Goal: Task Accomplishment & Management: Manage account settings

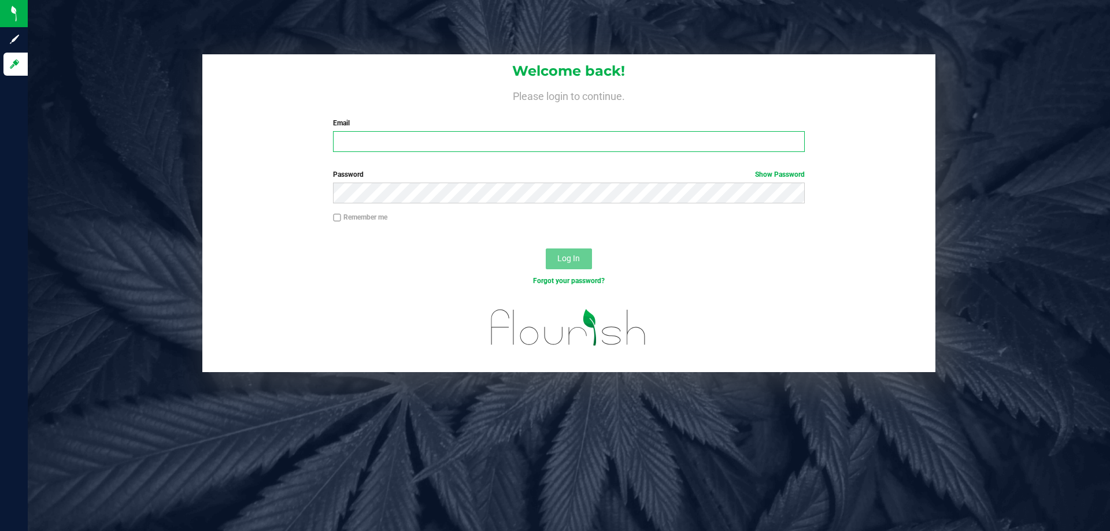
click at [403, 150] on input "Email" at bounding box center [568, 141] width 471 height 21
type input "[EMAIL_ADDRESS][DOMAIN_NAME]"
click at [546, 249] on button "Log In" at bounding box center [569, 259] width 46 height 21
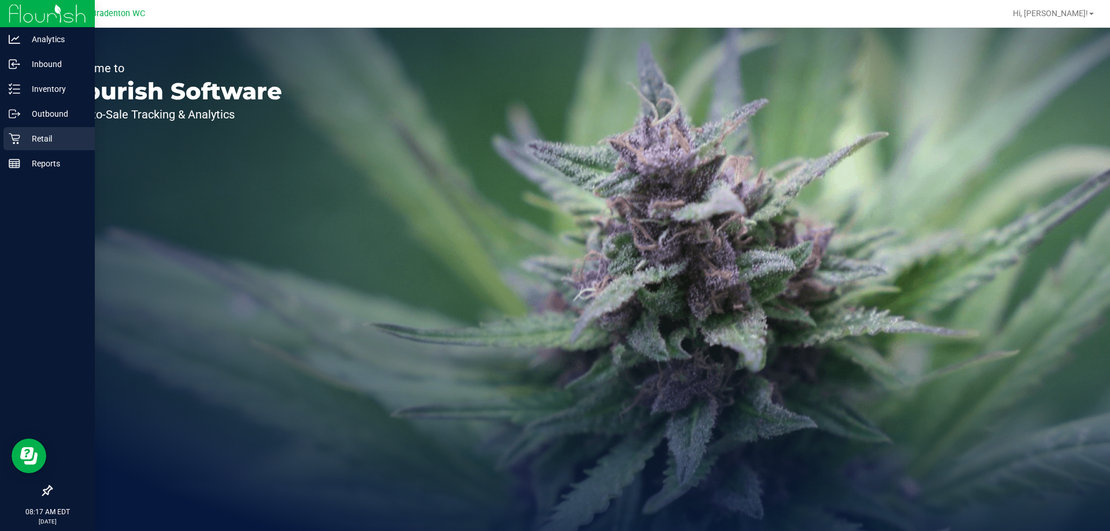
click at [50, 149] on div "Retail" at bounding box center [48, 138] width 91 height 23
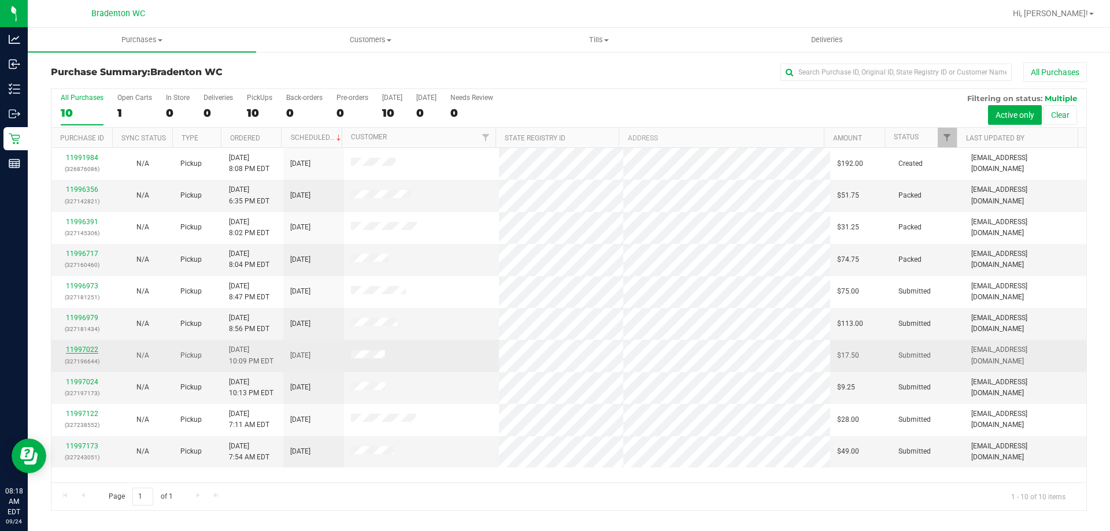
click at [95, 350] on link "11997022" at bounding box center [82, 350] width 32 height 8
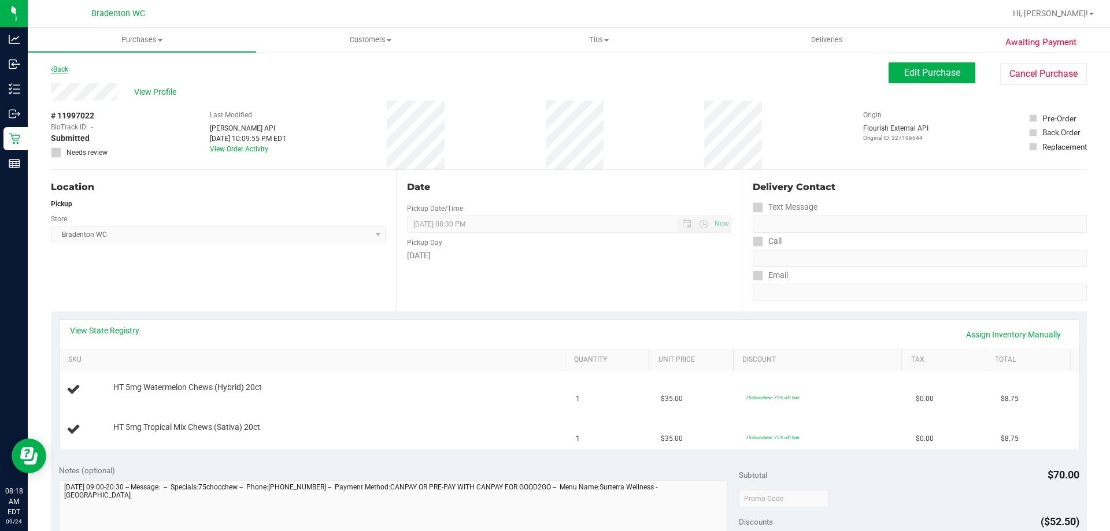
click at [56, 71] on link "Back" at bounding box center [59, 69] width 17 height 8
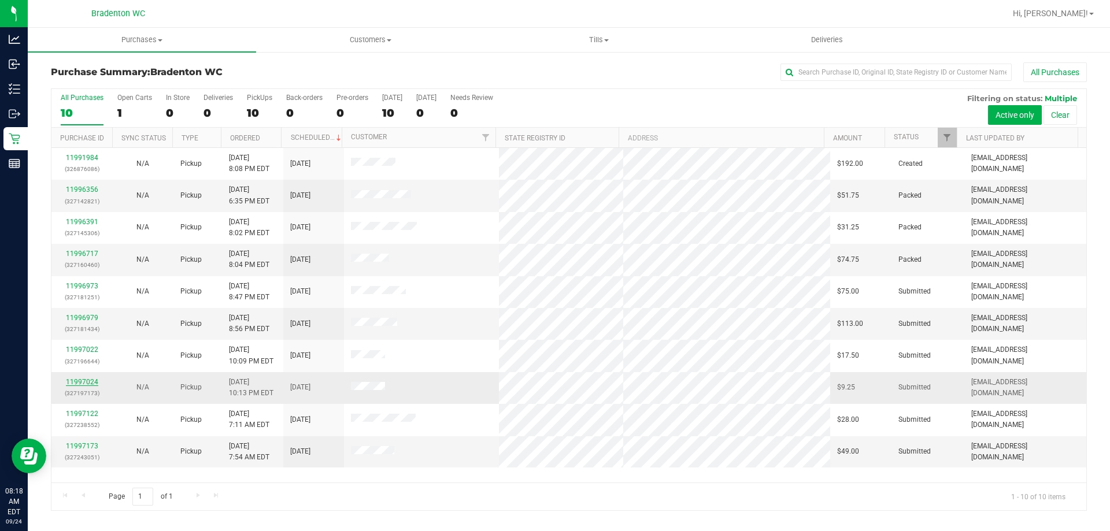
click at [79, 383] on link "11997024" at bounding box center [82, 382] width 32 height 8
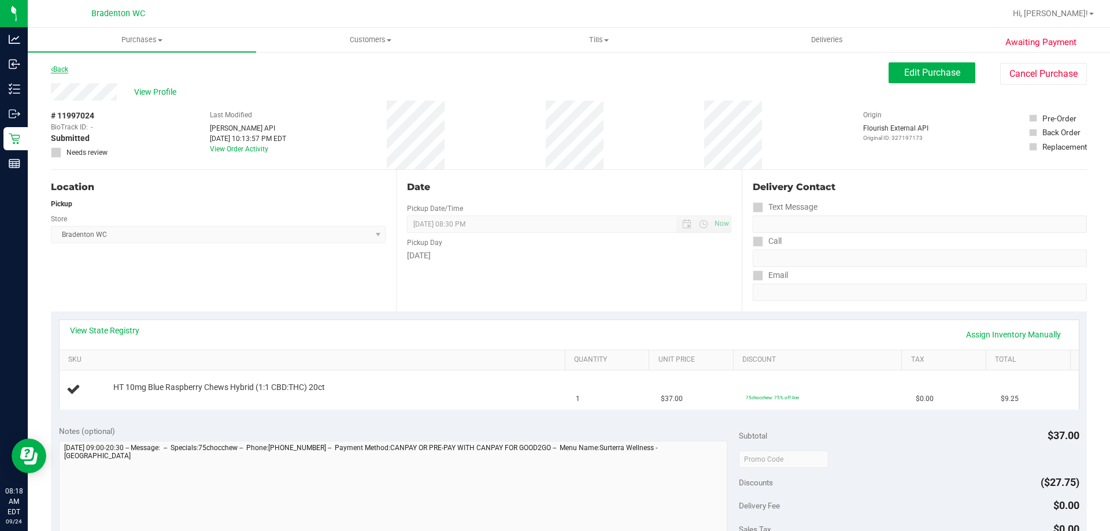
click at [55, 67] on link "Back" at bounding box center [59, 69] width 17 height 8
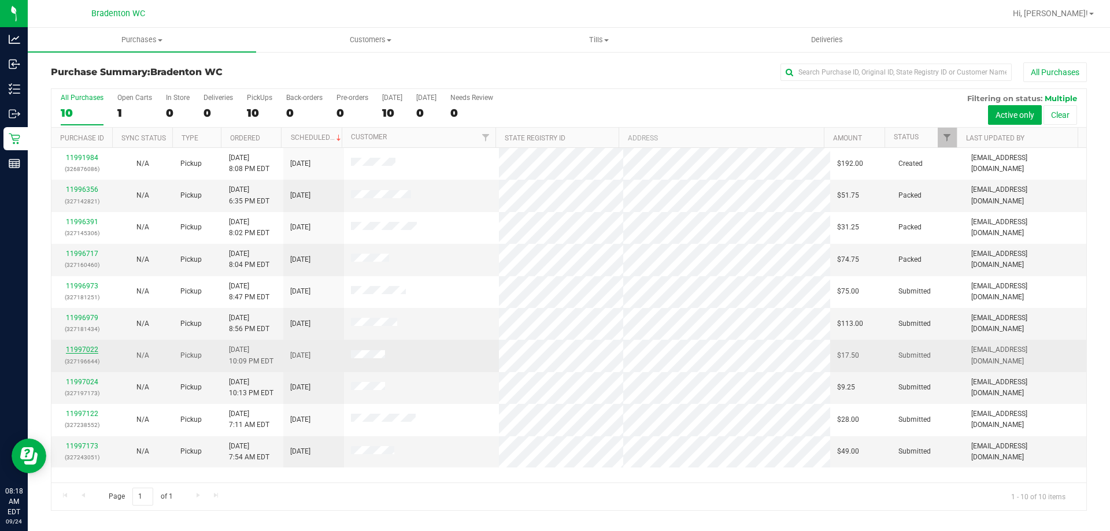
click at [81, 350] on link "11997022" at bounding box center [82, 350] width 32 height 8
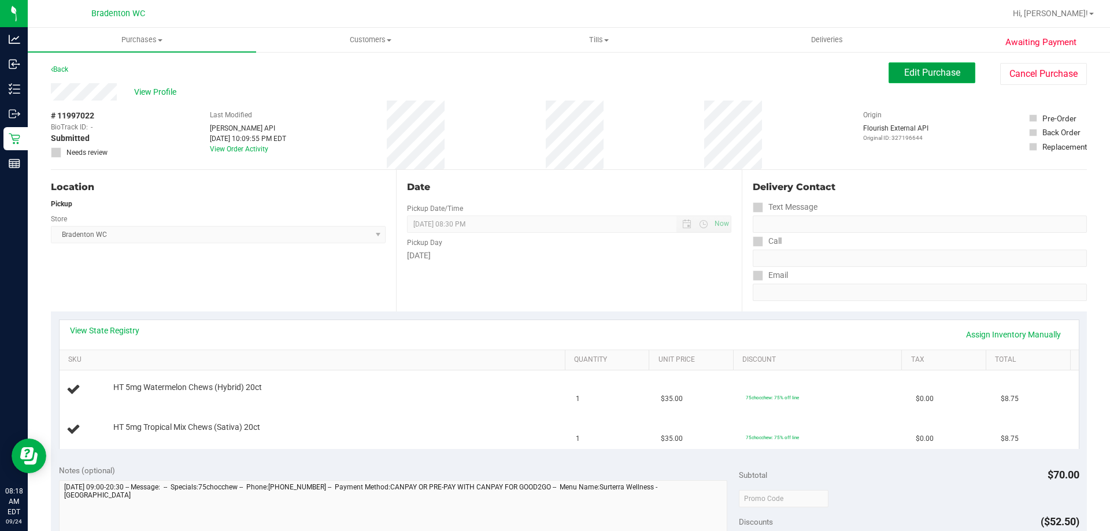
click at [917, 68] on span "Edit Purchase" at bounding box center [932, 72] width 56 height 11
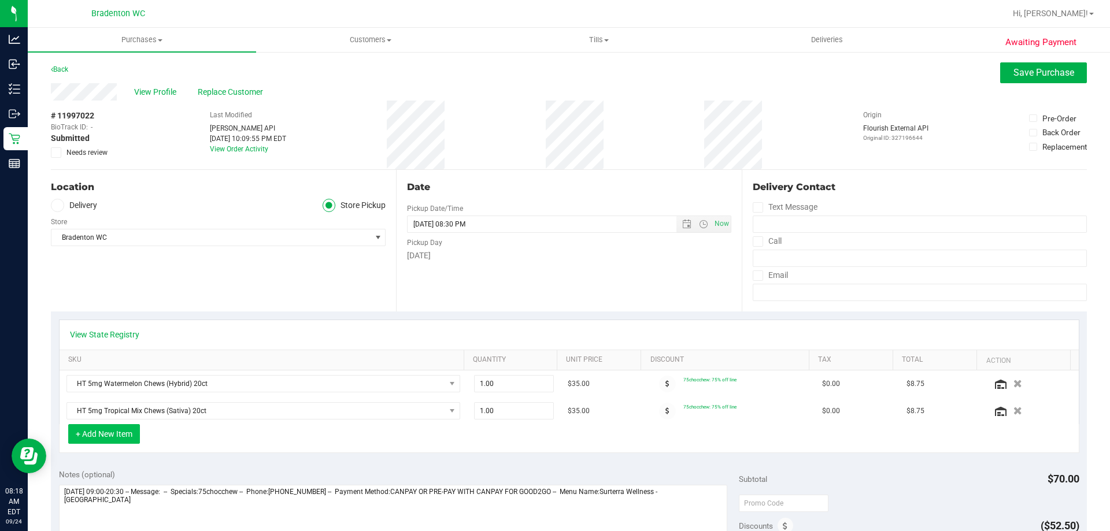
click at [137, 432] on button "+ Add New Item" at bounding box center [104, 434] width 72 height 20
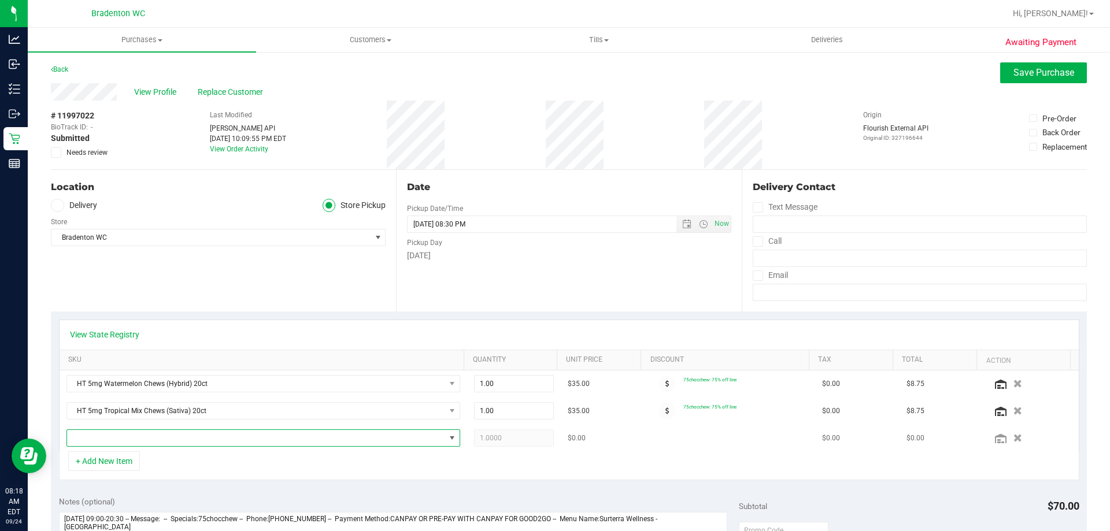
click at [175, 433] on span "NO DATA FOUND" at bounding box center [256, 438] width 378 height 16
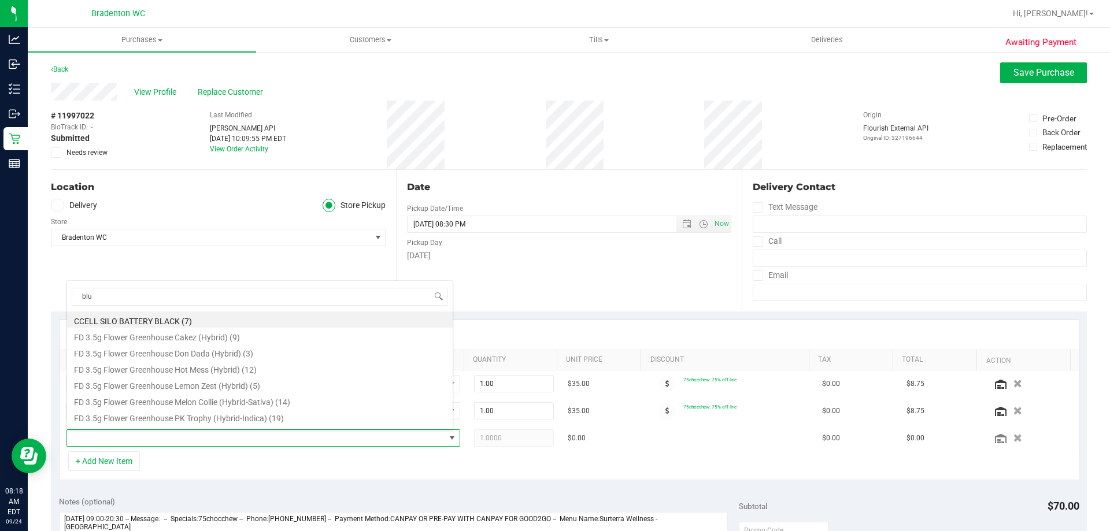
type input "blue"
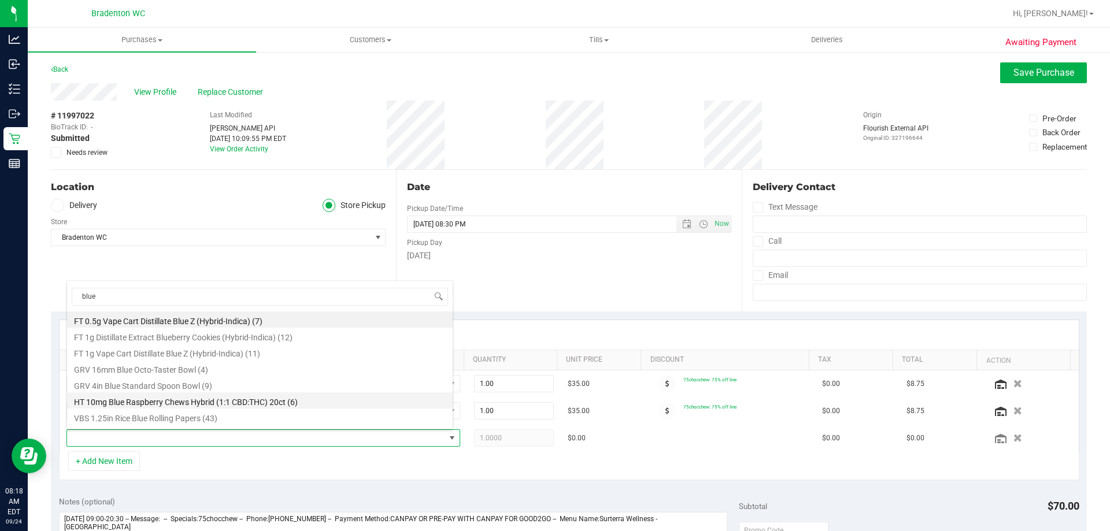
click at [188, 404] on li "HT 10mg Blue Raspberry Chews Hybrid (1:1 CBD:THC) 20ct (6)" at bounding box center [260, 401] width 386 height 16
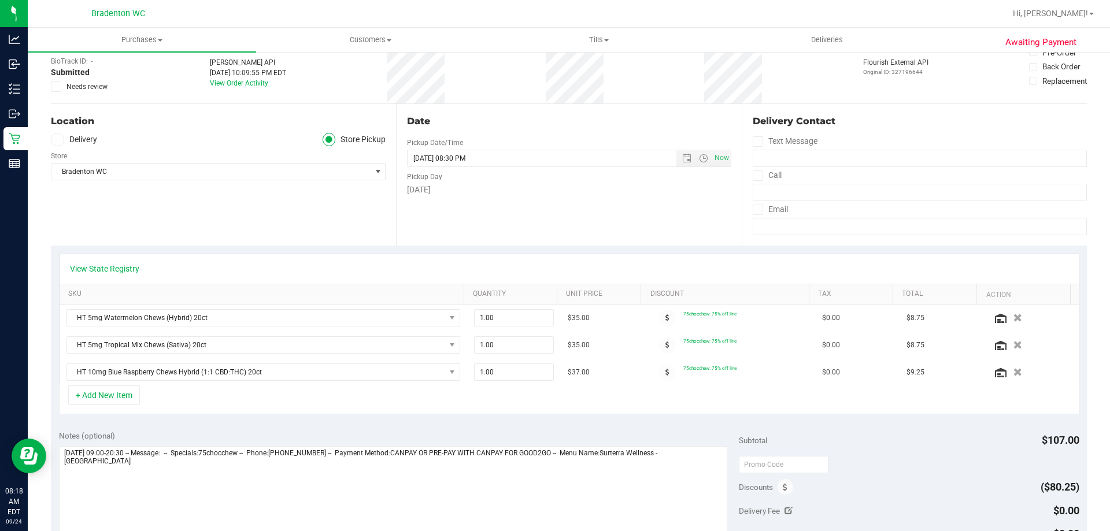
scroll to position [0, 0]
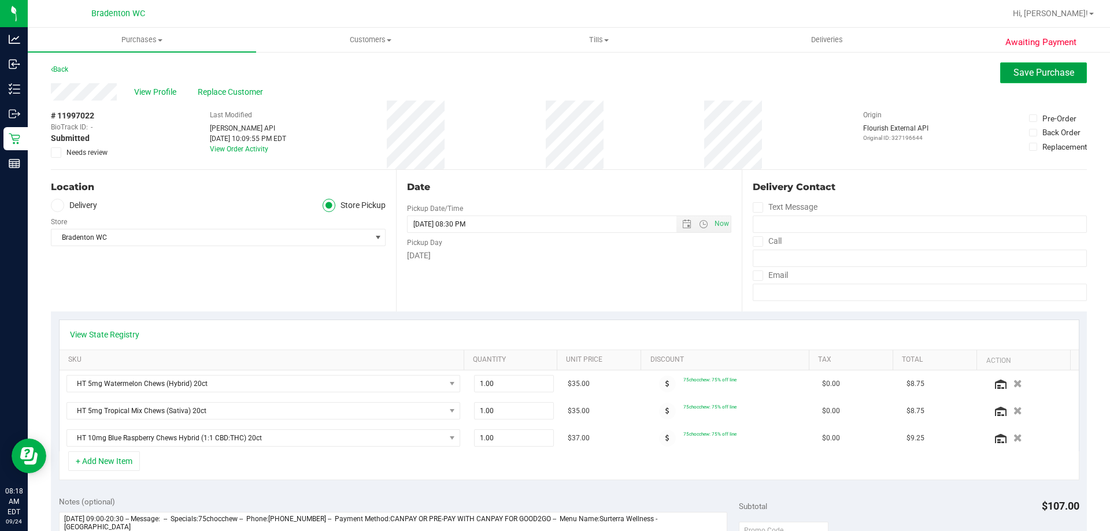
click at [1050, 79] on button "Save Purchase" at bounding box center [1043, 72] width 87 height 21
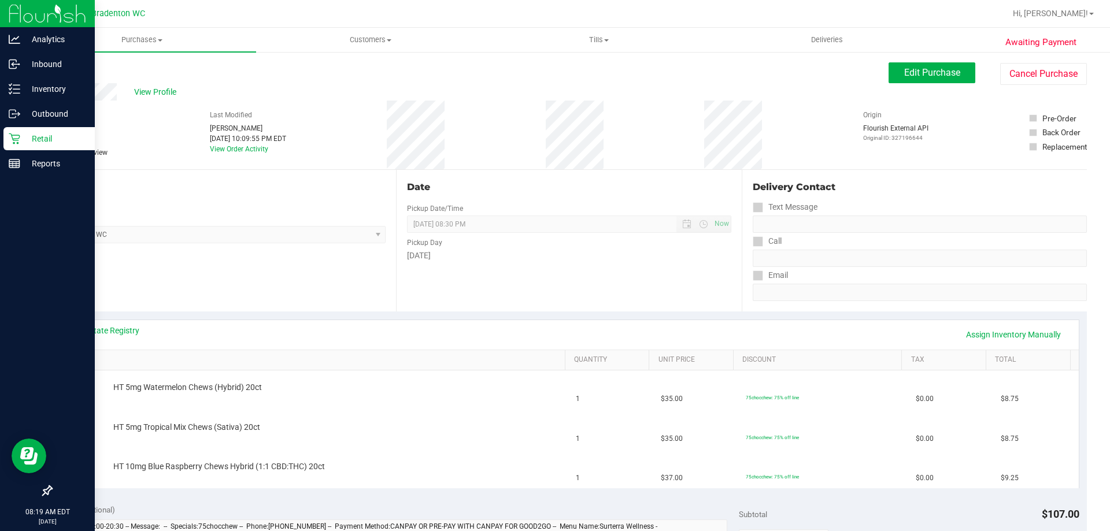
click at [38, 141] on p "Retail" at bounding box center [54, 139] width 69 height 14
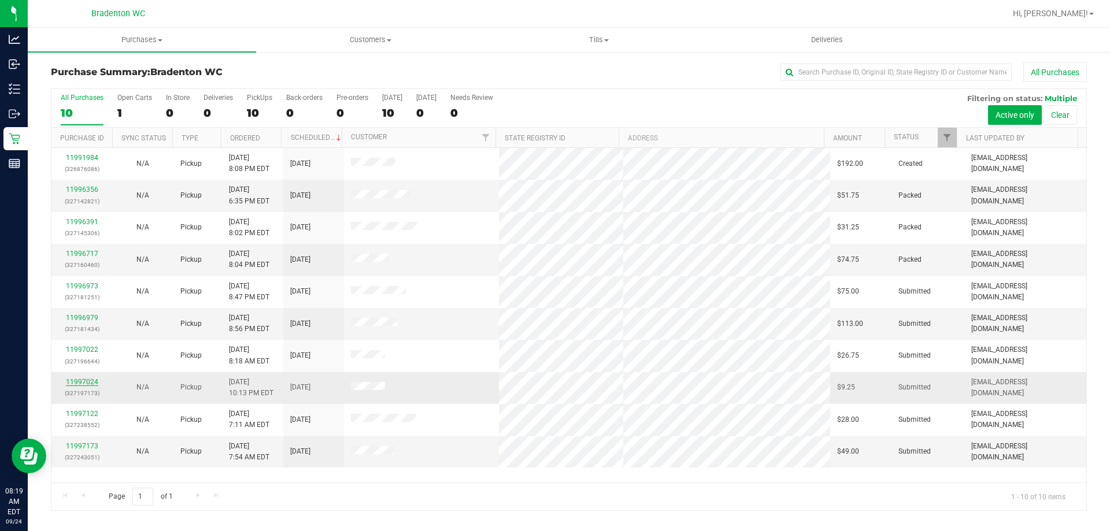
click at [81, 383] on link "11997024" at bounding box center [82, 382] width 32 height 8
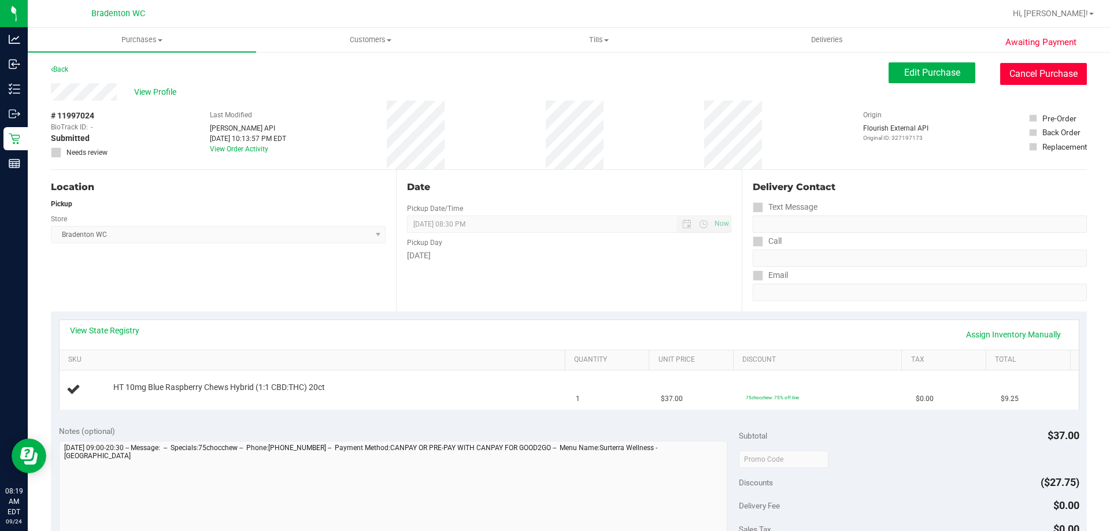
click at [1063, 64] on button "Cancel Purchase" at bounding box center [1043, 74] width 87 height 22
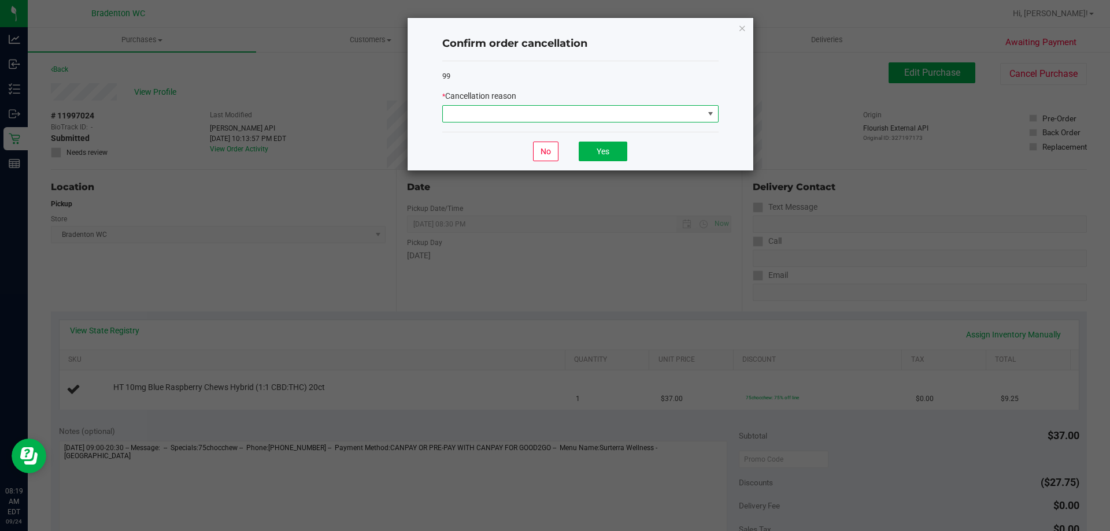
click at [551, 117] on span at bounding box center [573, 114] width 261 height 16
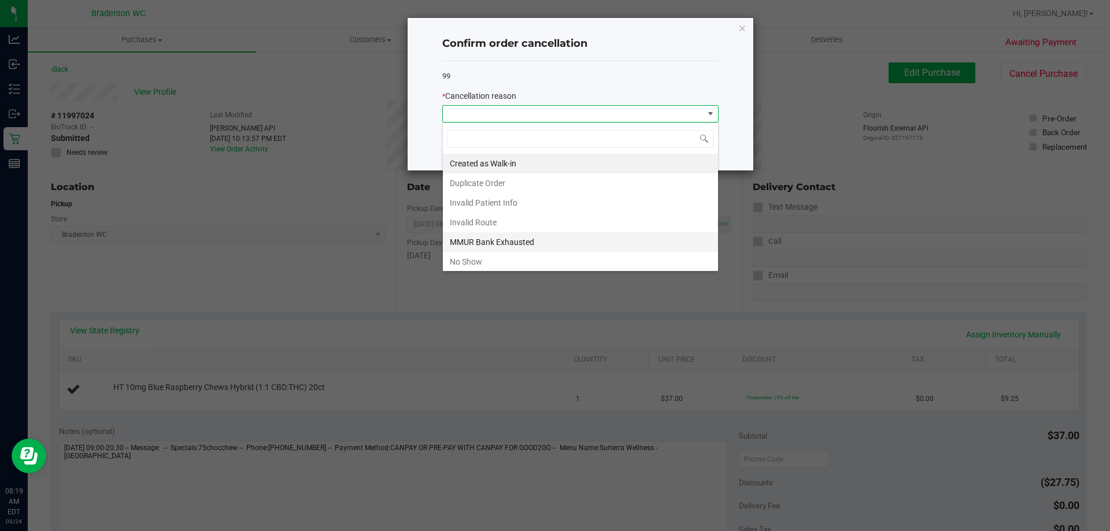
scroll to position [17, 276]
click at [490, 182] on li "Duplicate Order" at bounding box center [580, 183] width 275 height 20
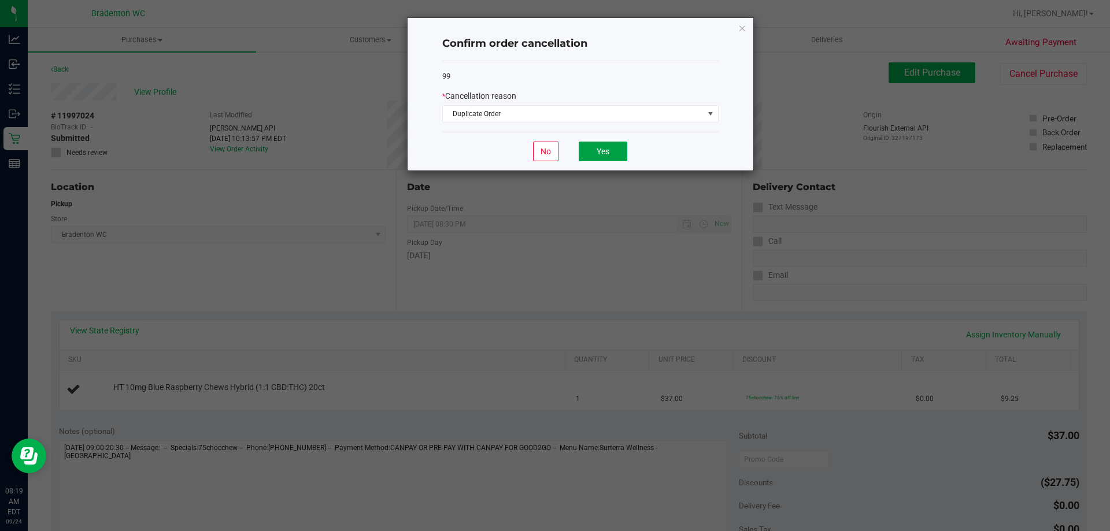
drag, startPoint x: 615, startPoint y: 153, endPoint x: 609, endPoint y: 157, distance: 7.1
click at [612, 156] on button "Yes" at bounding box center [603, 152] width 49 height 20
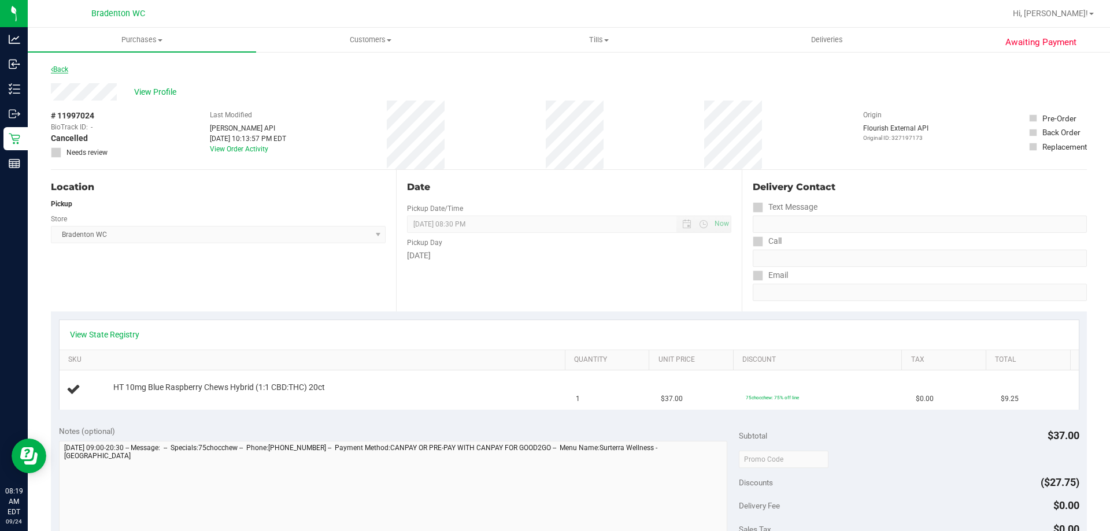
click at [65, 69] on link "Back" at bounding box center [59, 69] width 17 height 8
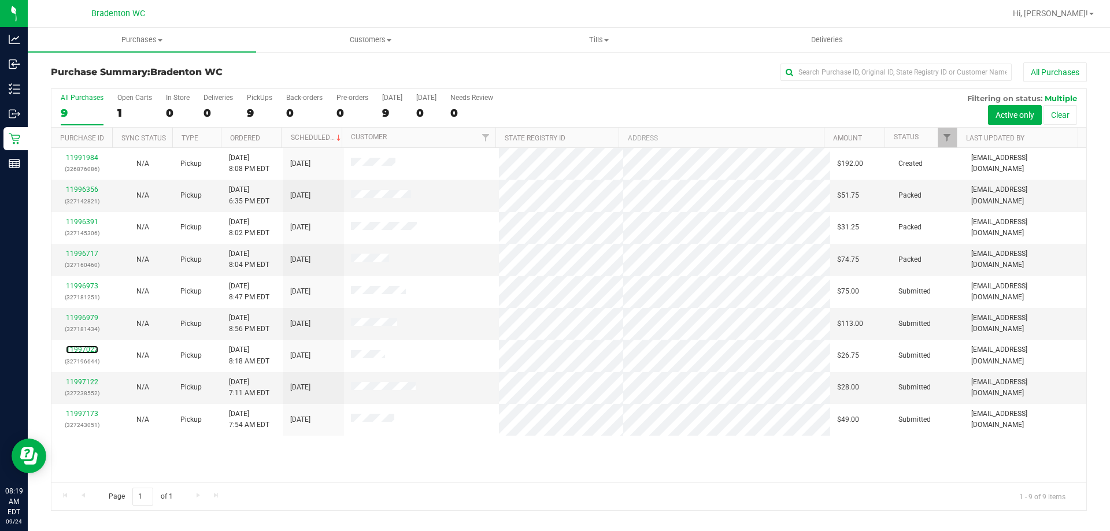
click at [79, 353] on link "11997022" at bounding box center [82, 350] width 32 height 8
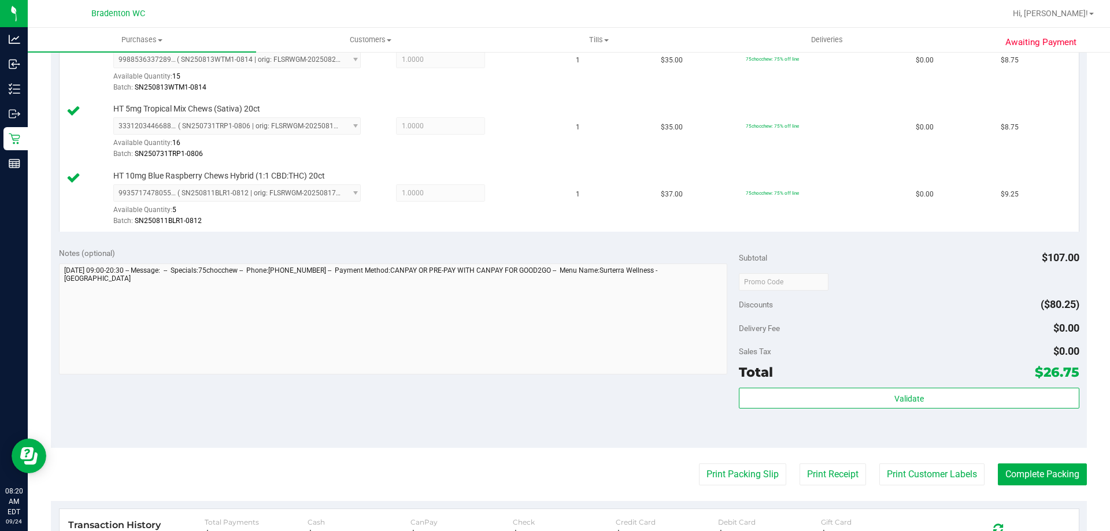
scroll to position [463, 0]
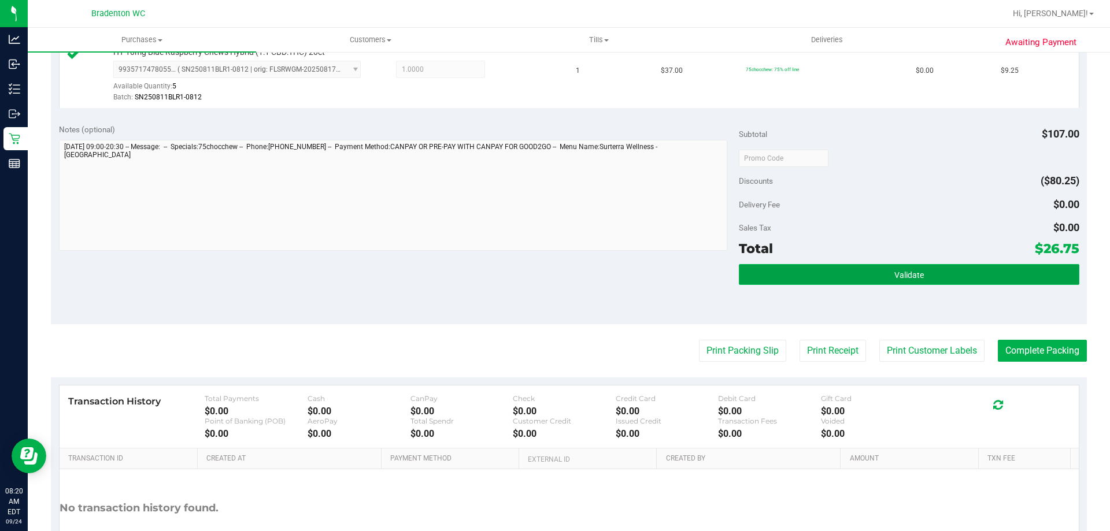
click at [822, 276] on button "Validate" at bounding box center [909, 274] width 340 height 21
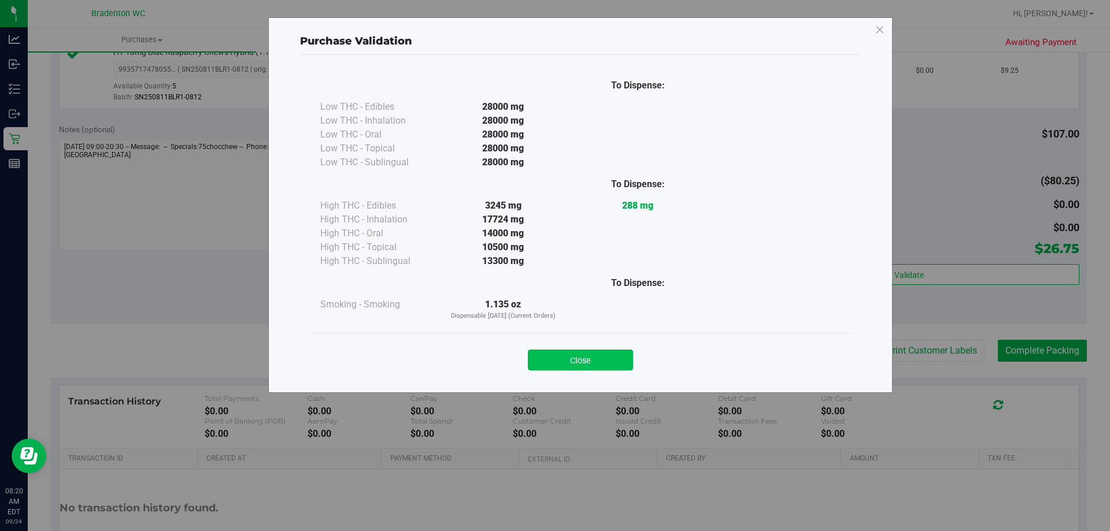
click at [609, 354] on button "Close" at bounding box center [580, 360] width 105 height 21
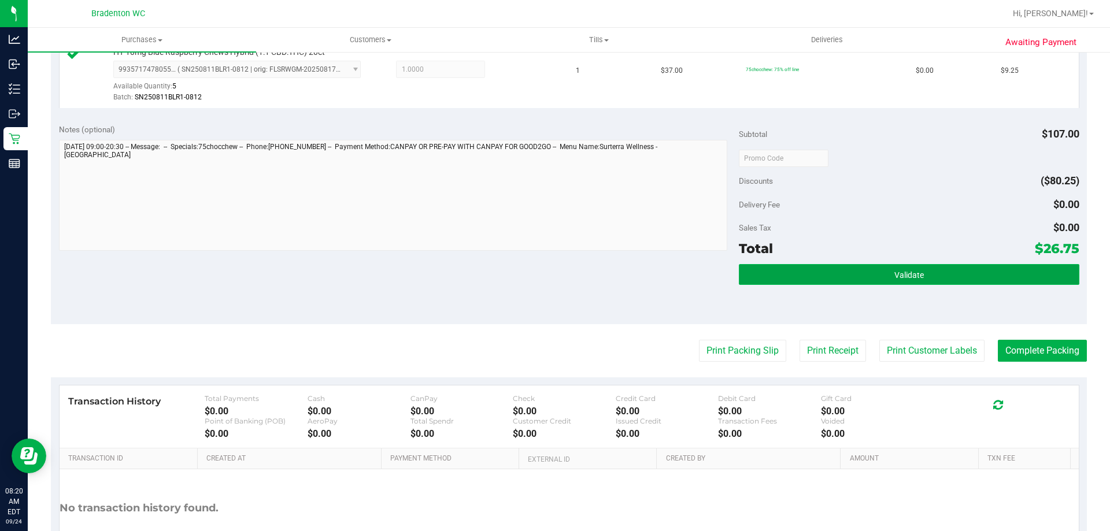
click at [865, 271] on button "Validate" at bounding box center [909, 274] width 340 height 21
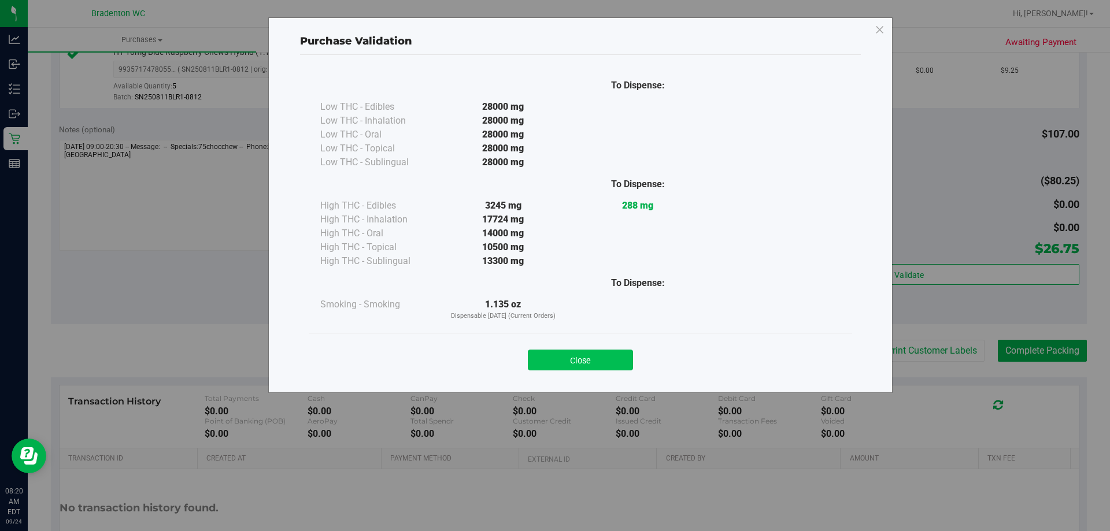
click at [628, 362] on button "Close" at bounding box center [580, 360] width 105 height 21
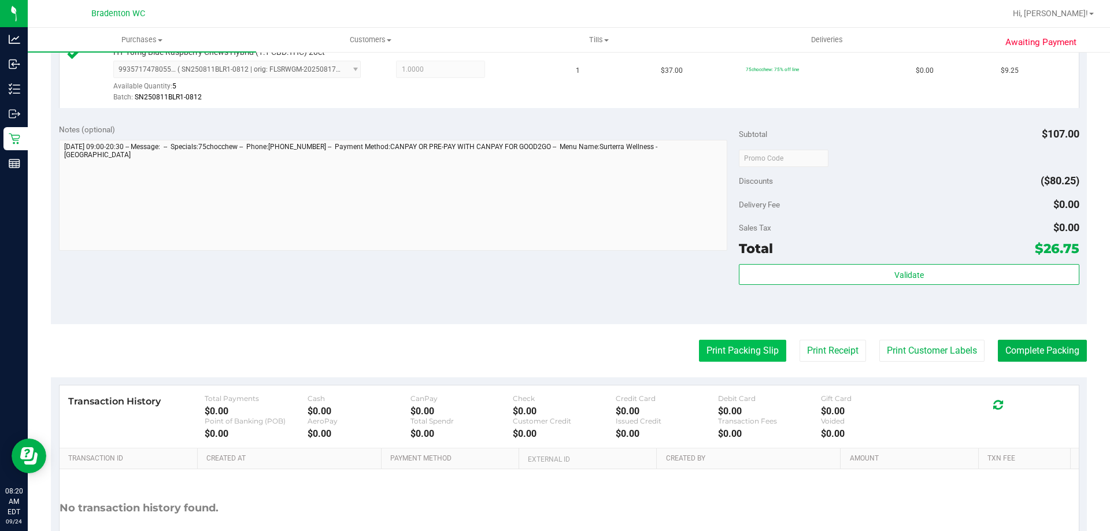
click at [745, 349] on button "Print Packing Slip" at bounding box center [742, 351] width 87 height 22
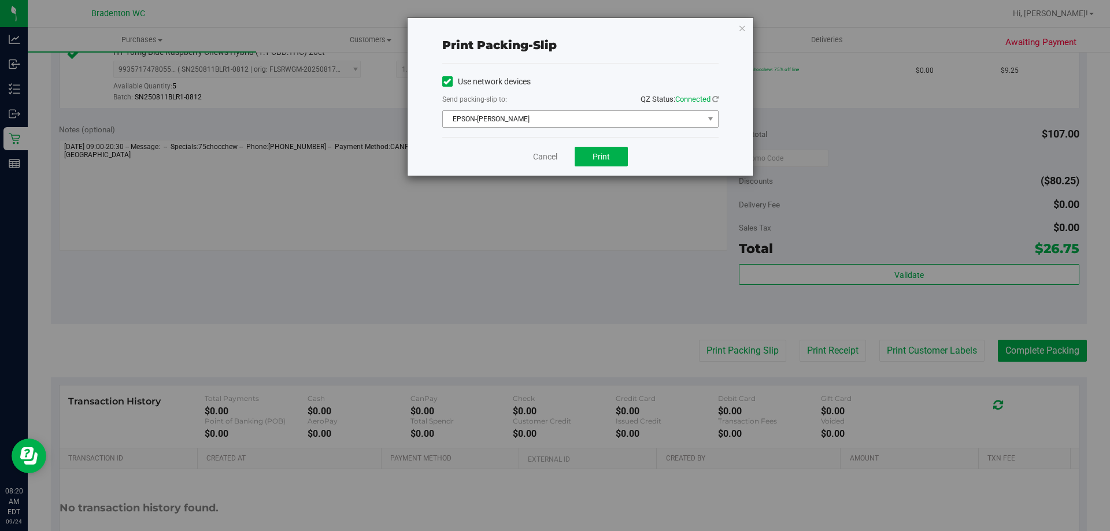
click at [592, 125] on span "EPSON-[PERSON_NAME]" at bounding box center [573, 119] width 261 height 16
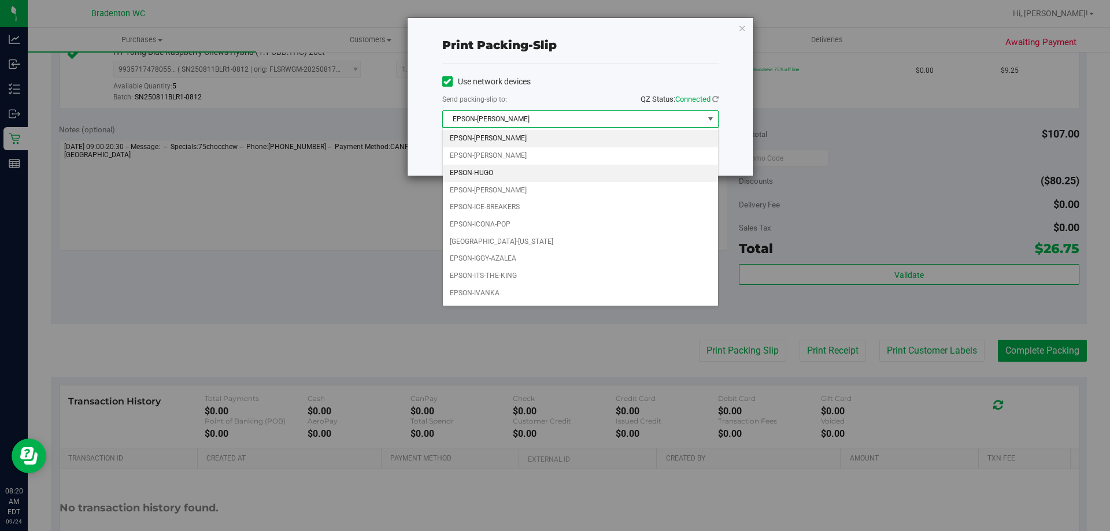
click at [541, 169] on li "EPSON-HUGO" at bounding box center [580, 173] width 275 height 17
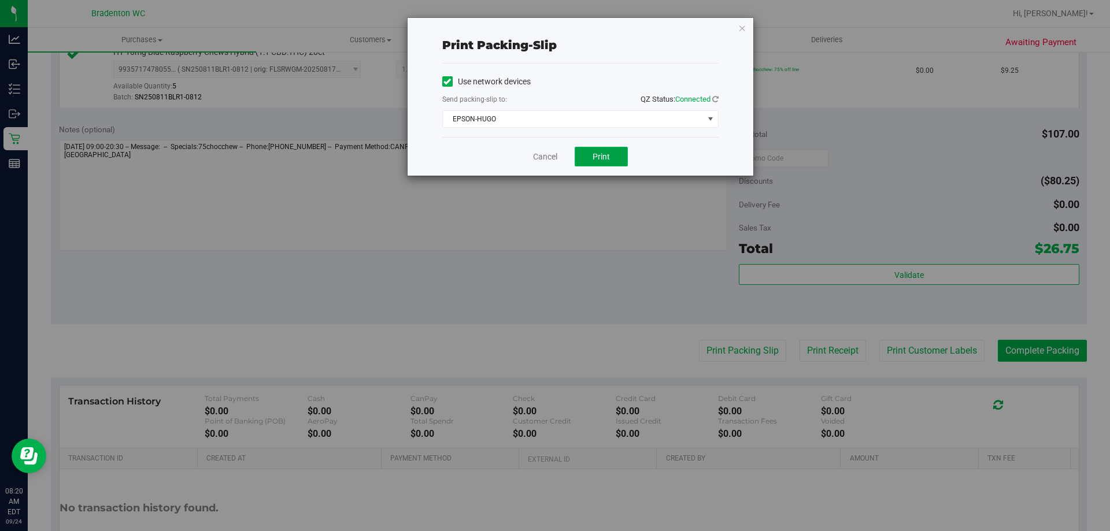
click at [609, 151] on button "Print" at bounding box center [601, 157] width 53 height 20
click at [744, 27] on icon "button" at bounding box center [742, 28] width 8 height 14
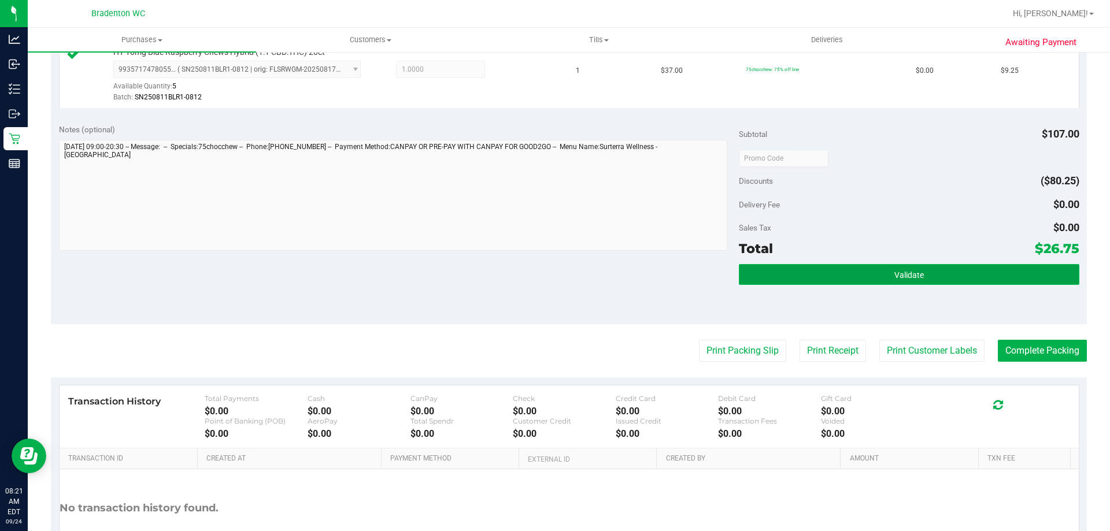
click at [902, 284] on button "Validate" at bounding box center [909, 274] width 340 height 21
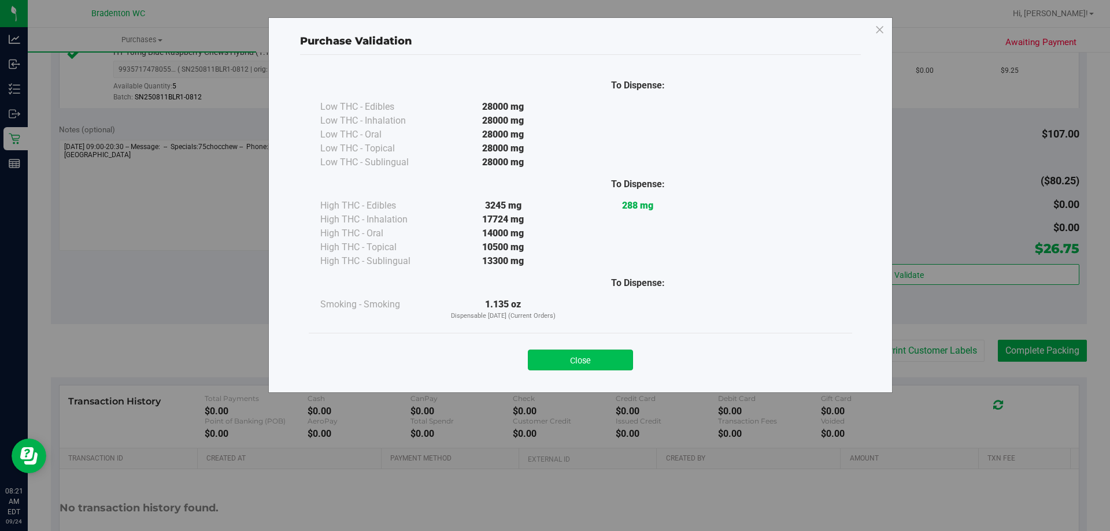
click at [611, 366] on button "Close" at bounding box center [580, 360] width 105 height 21
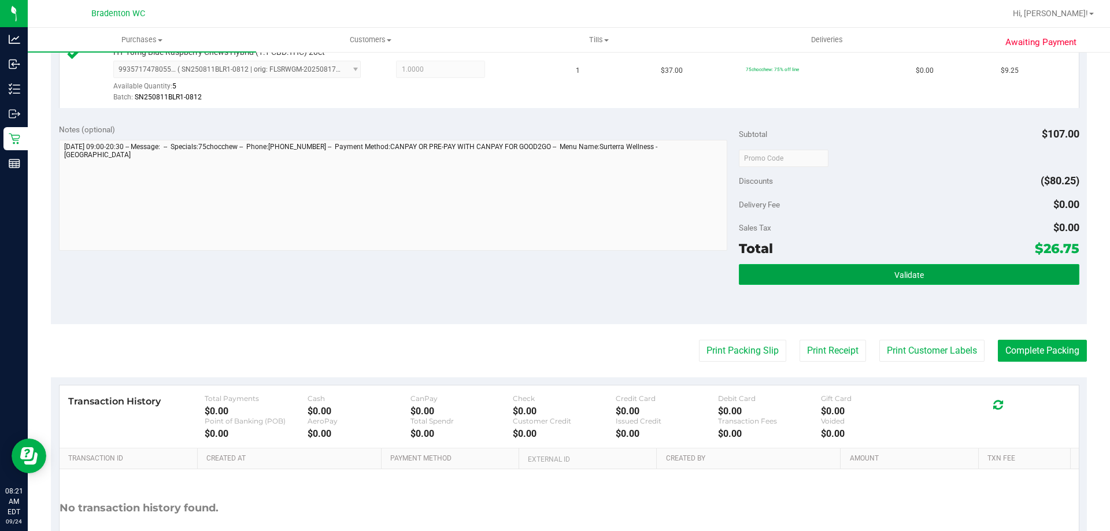
click at [819, 276] on button "Validate" at bounding box center [909, 274] width 340 height 21
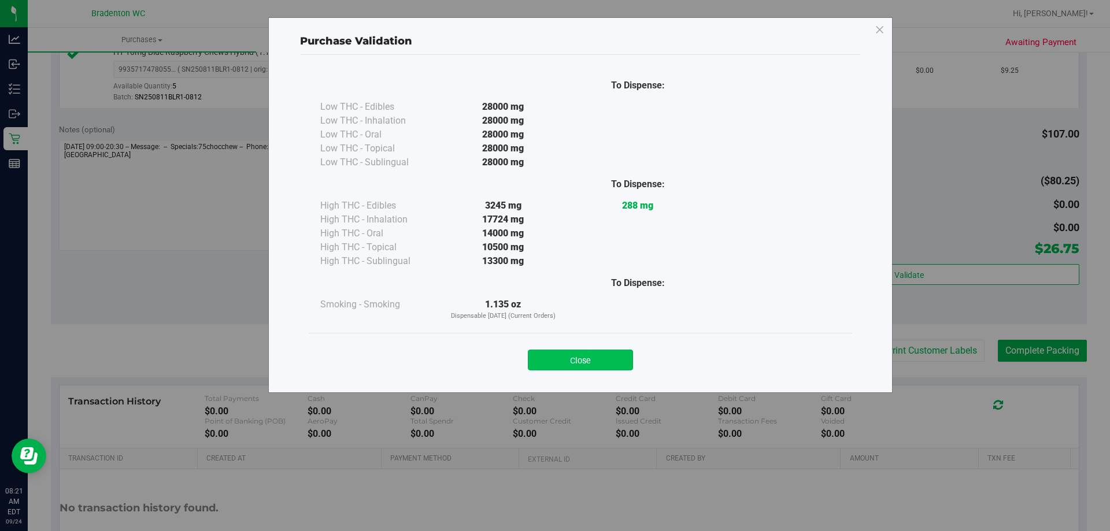
click at [604, 370] on button "Close" at bounding box center [580, 360] width 105 height 21
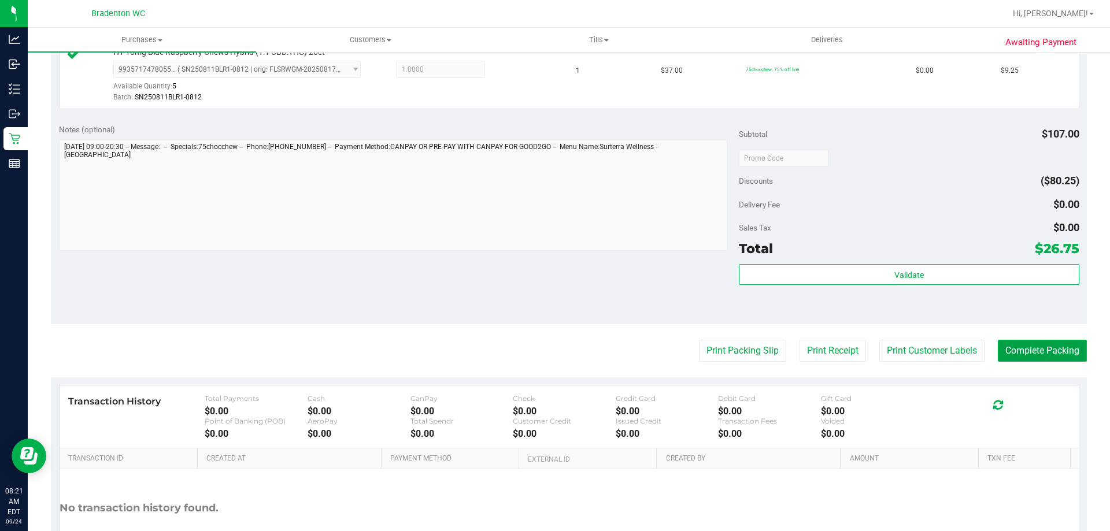
click at [1034, 360] on button "Complete Packing" at bounding box center [1042, 351] width 89 height 22
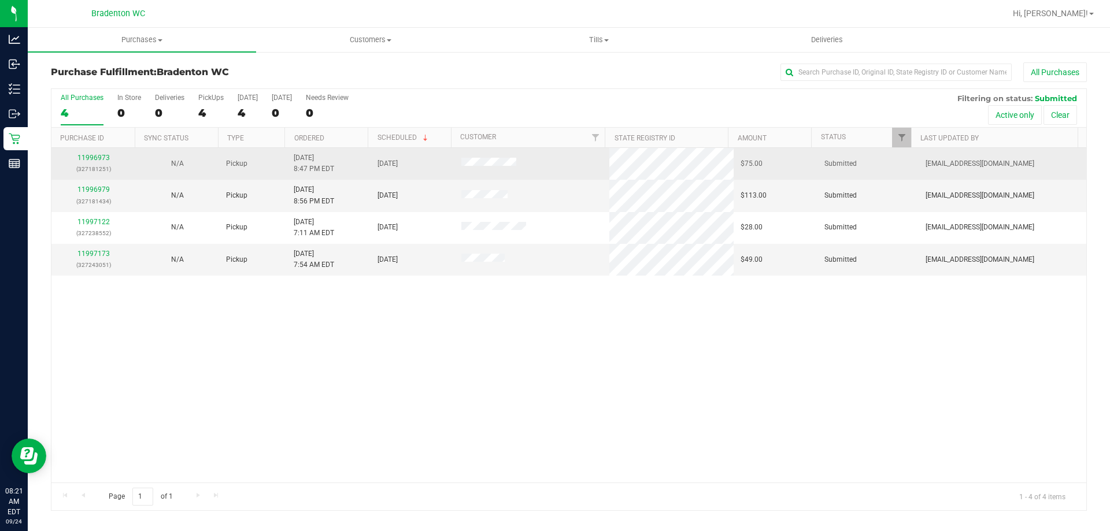
click at [104, 152] on td "11996973 (327181251)" at bounding box center [93, 164] width 84 height 32
click at [104, 157] on link "11996973" at bounding box center [93, 158] width 32 height 8
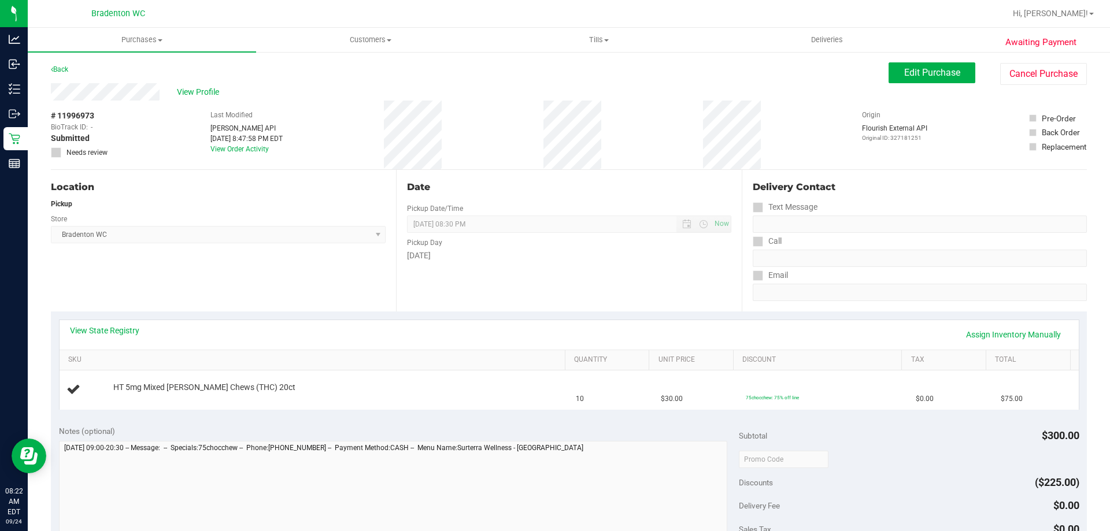
click at [124, 339] on div "View State Registry Assign Inventory Manually" at bounding box center [569, 335] width 999 height 20
click at [125, 352] on th "SKU" at bounding box center [312, 360] width 505 height 21
click at [128, 326] on link "View State Registry" at bounding box center [104, 331] width 69 height 12
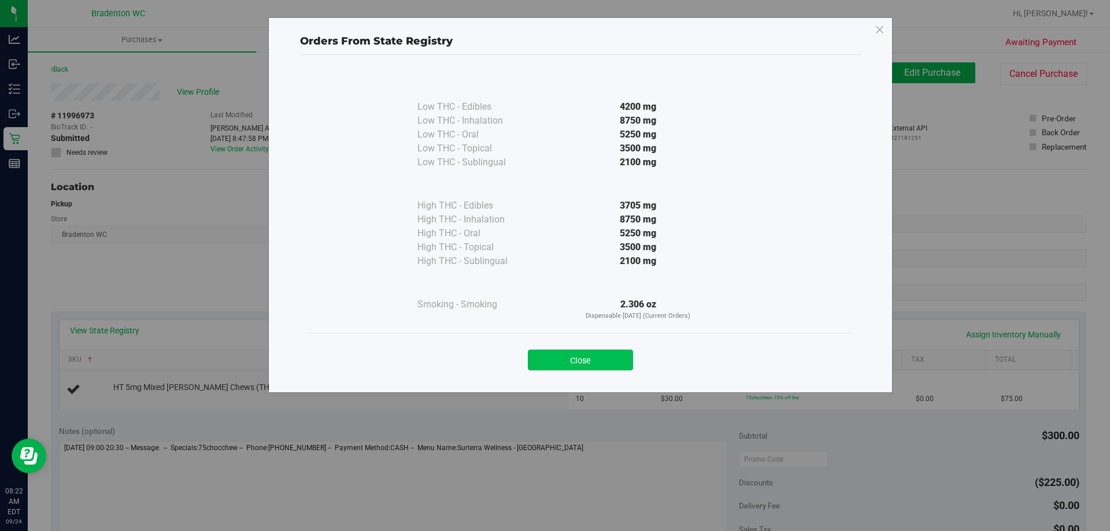
click at [603, 359] on button "Close" at bounding box center [580, 360] width 105 height 21
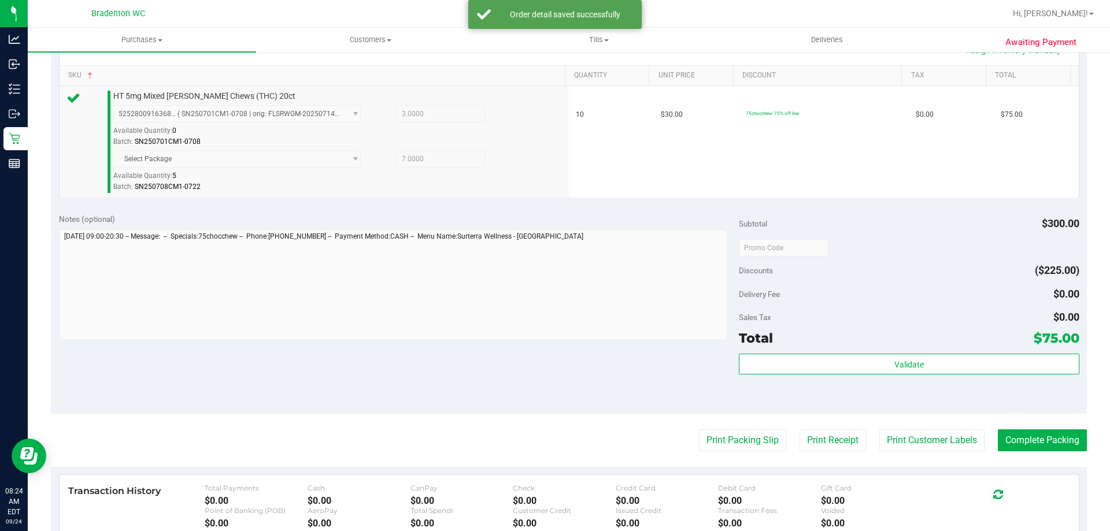
scroll to position [287, 0]
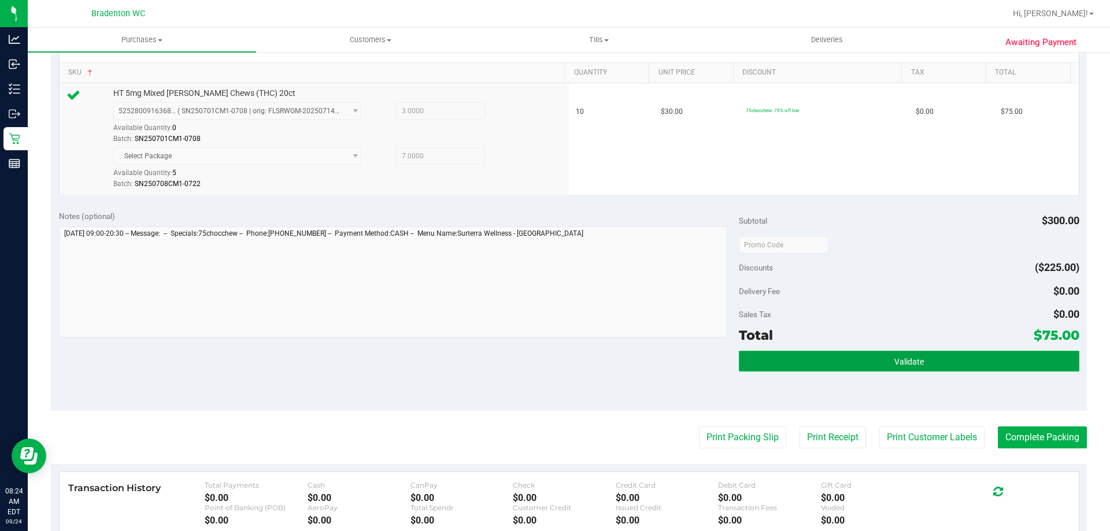
click at [836, 372] on button "Validate" at bounding box center [909, 361] width 340 height 21
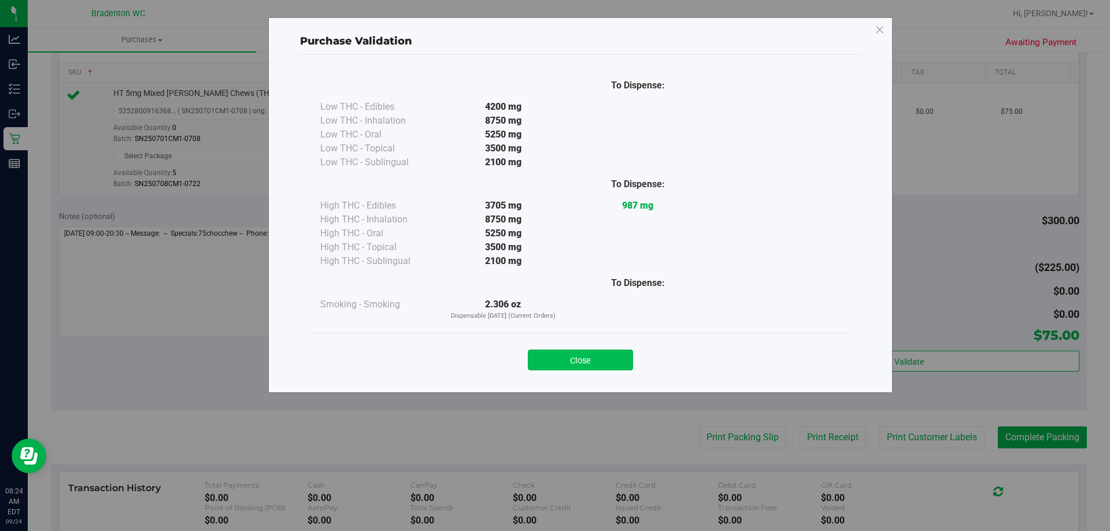
click at [604, 350] on button "Close" at bounding box center [580, 360] width 105 height 21
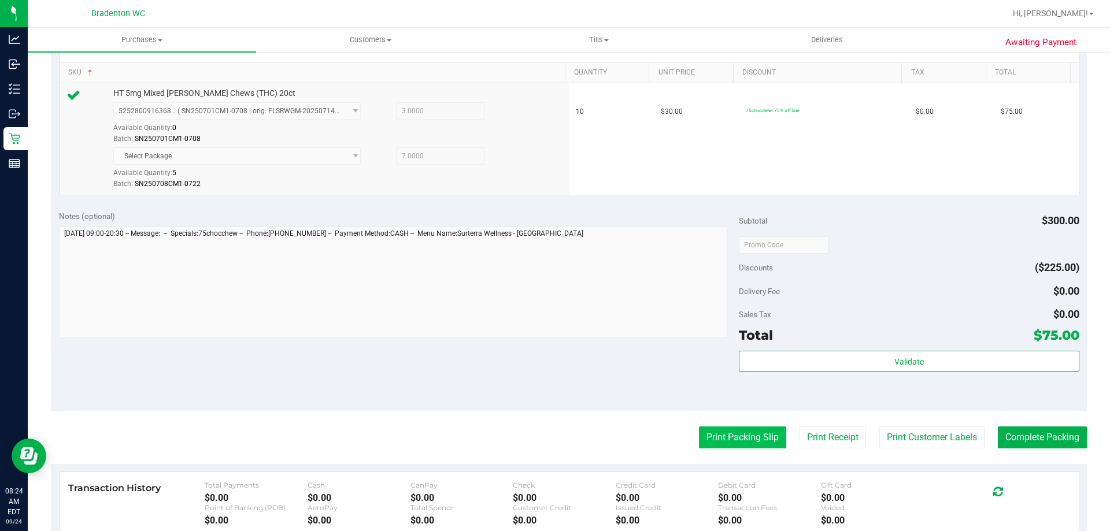
click at [747, 430] on button "Print Packing Slip" at bounding box center [742, 438] width 87 height 22
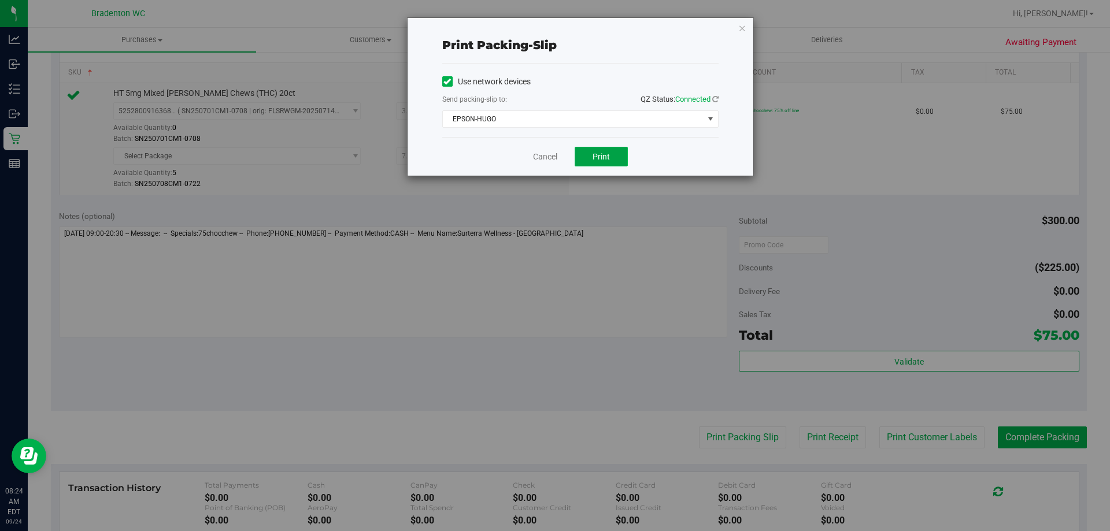
click at [612, 164] on button "Print" at bounding box center [601, 157] width 53 height 20
click at [751, 8] on div "Print packing-slip Use network devices Send packing-slip to: QZ Status: Connect…" at bounding box center [559, 265] width 1119 height 531
click at [740, 24] on icon "button" at bounding box center [742, 28] width 8 height 14
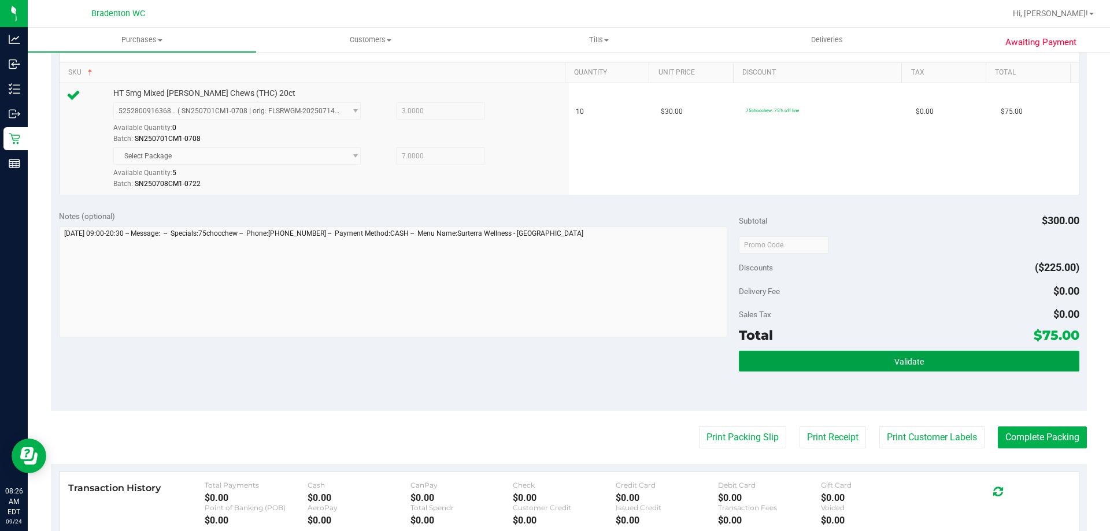
click at [900, 372] on button "Validate" at bounding box center [909, 361] width 340 height 21
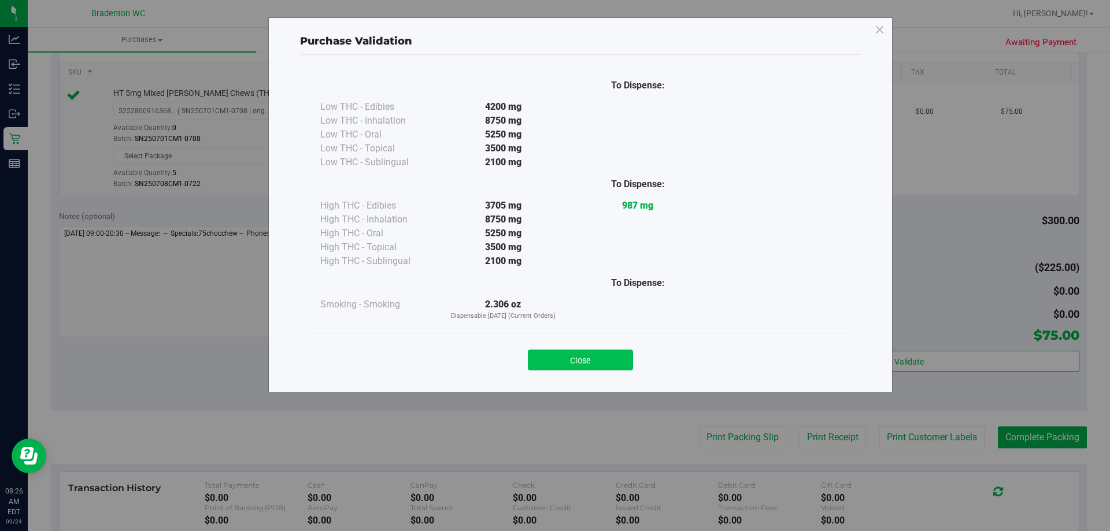
click at [623, 370] on button "Close" at bounding box center [580, 360] width 105 height 21
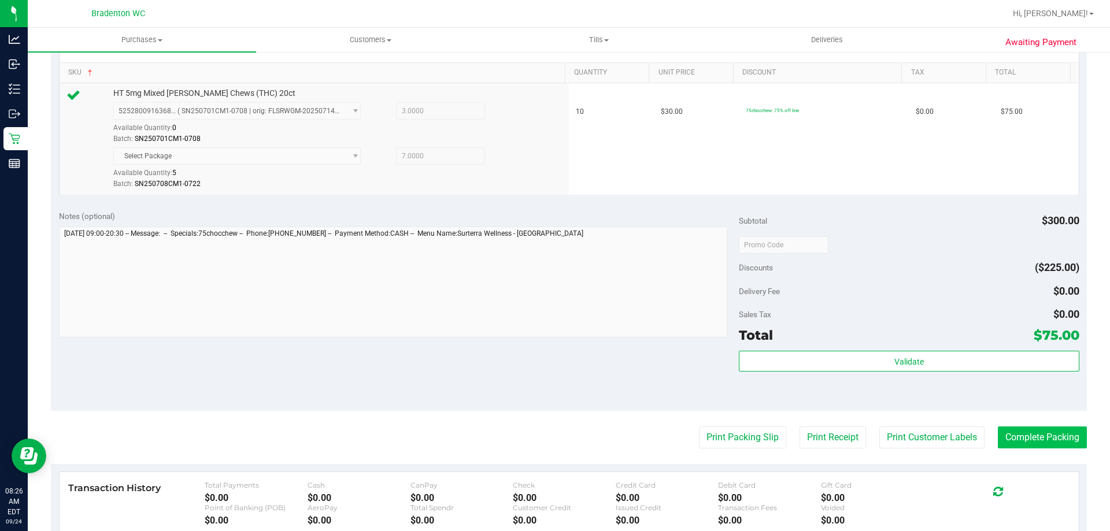
click at [1041, 444] on button "Complete Packing" at bounding box center [1042, 438] width 89 height 22
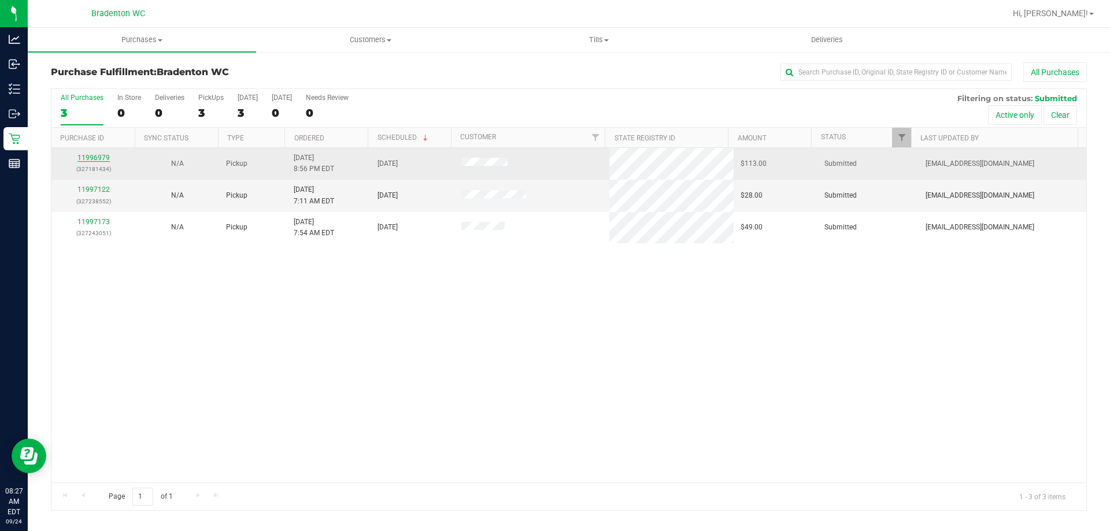
click at [91, 157] on link "11996979" at bounding box center [93, 158] width 32 height 8
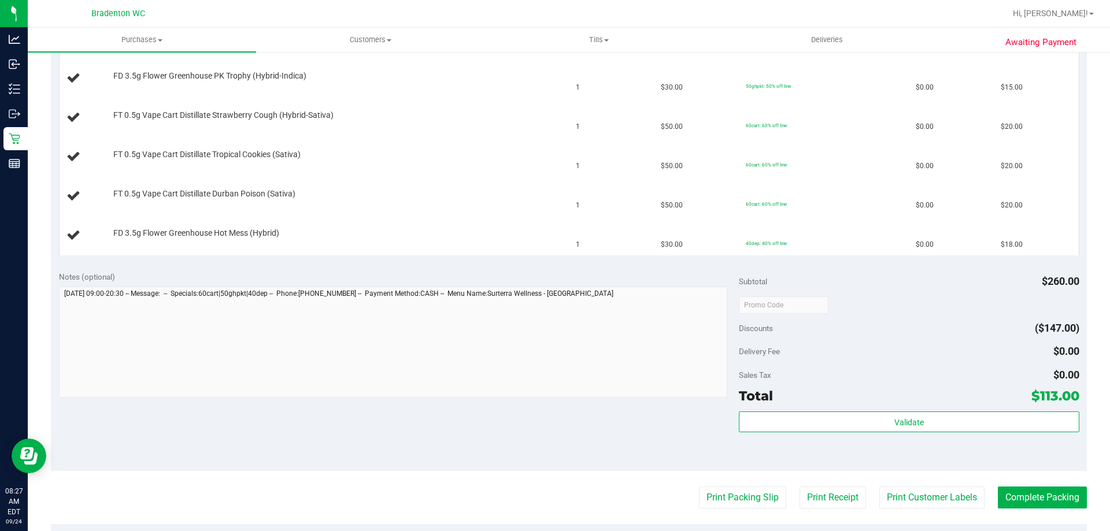
scroll to position [523, 0]
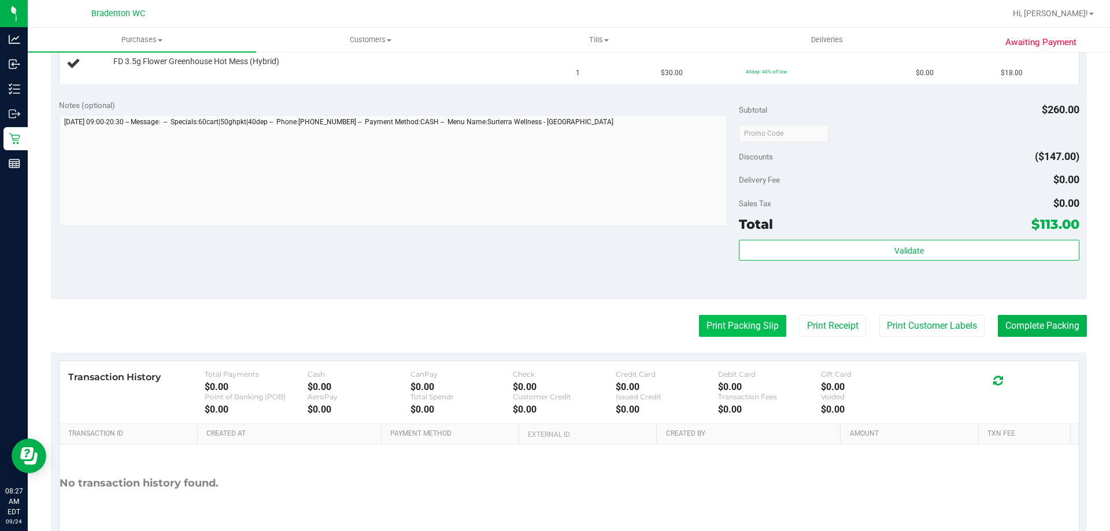
click at [699, 329] on button "Print Packing Slip" at bounding box center [742, 326] width 87 height 22
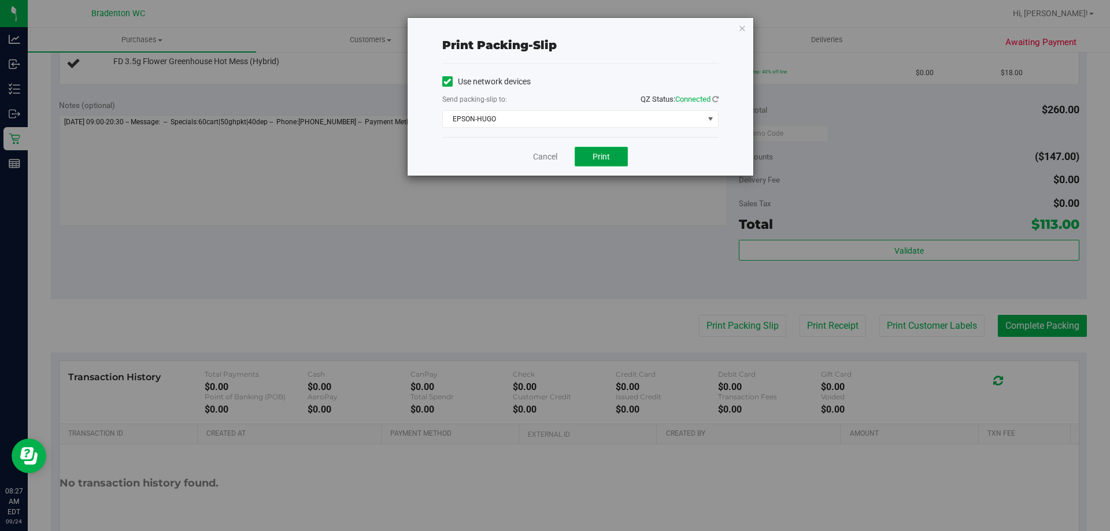
click at [607, 151] on button "Print" at bounding box center [601, 157] width 53 height 20
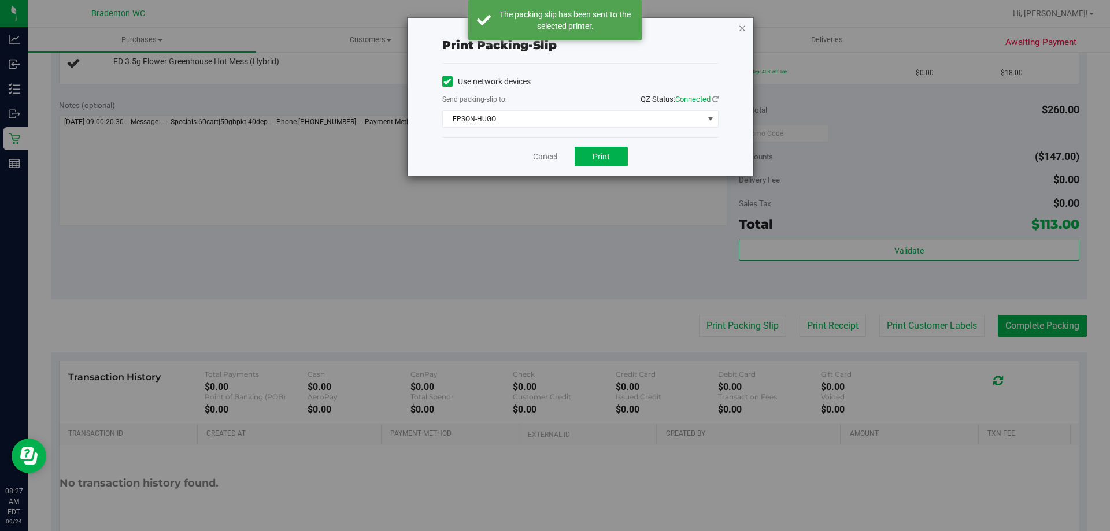
click at [742, 33] on icon "button" at bounding box center [742, 28] width 8 height 14
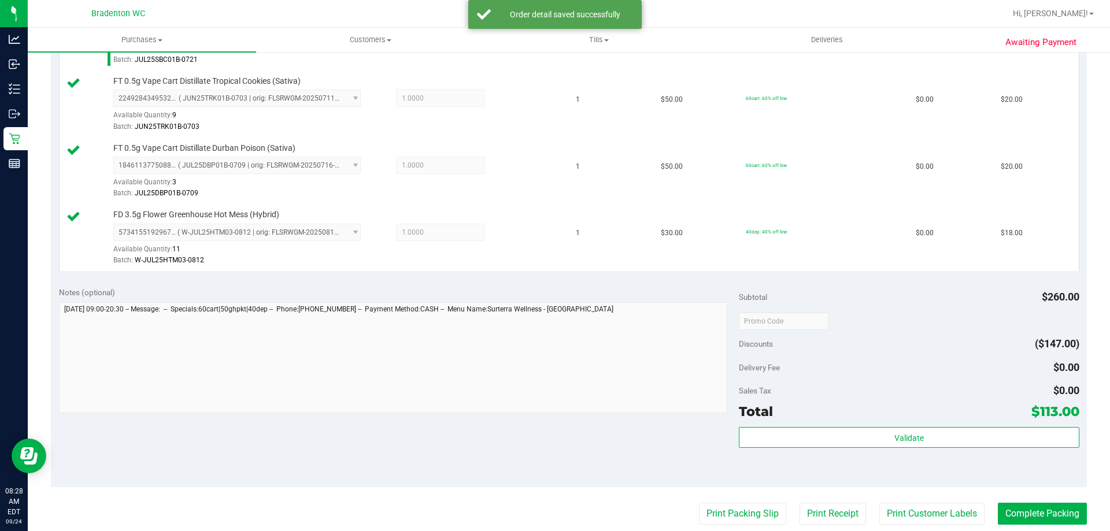
scroll to position [610, 0]
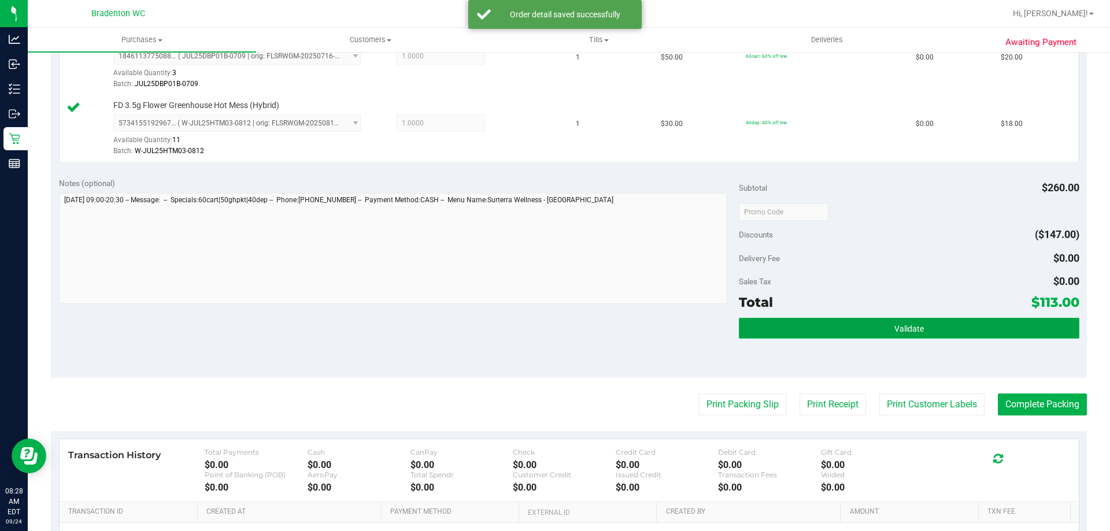
click at [881, 325] on button "Validate" at bounding box center [909, 328] width 340 height 21
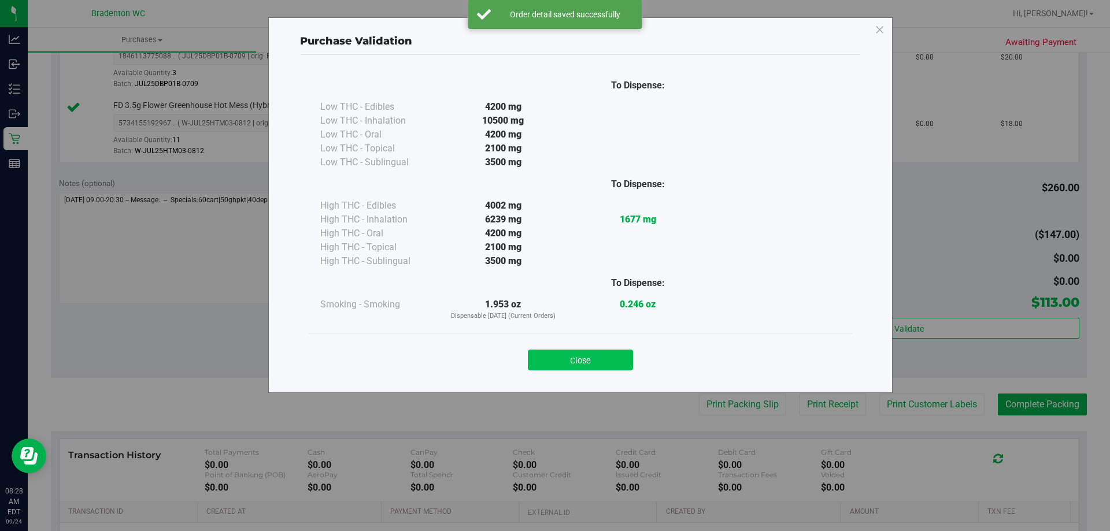
click at [616, 354] on button "Close" at bounding box center [580, 360] width 105 height 21
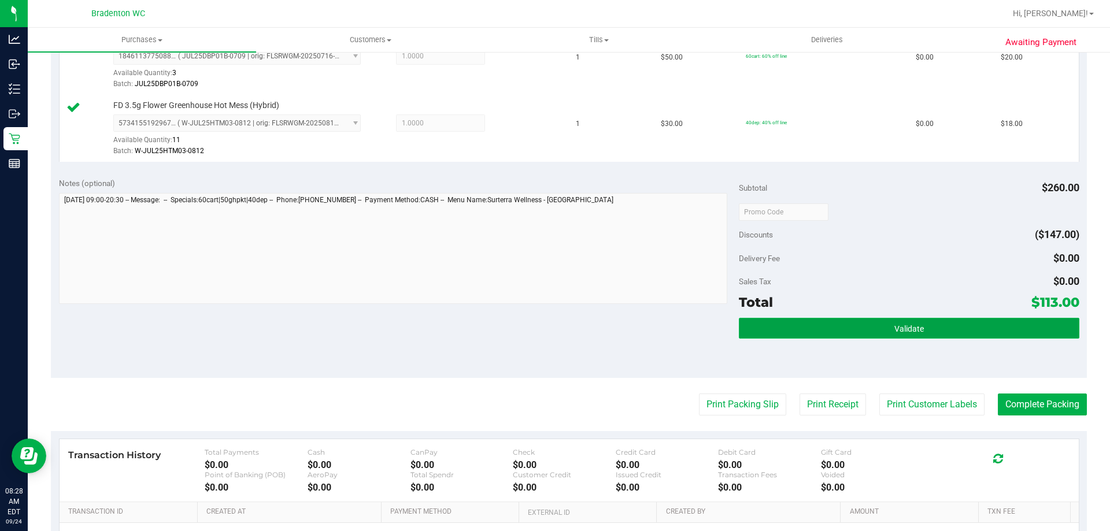
click at [950, 325] on button "Validate" at bounding box center [909, 328] width 340 height 21
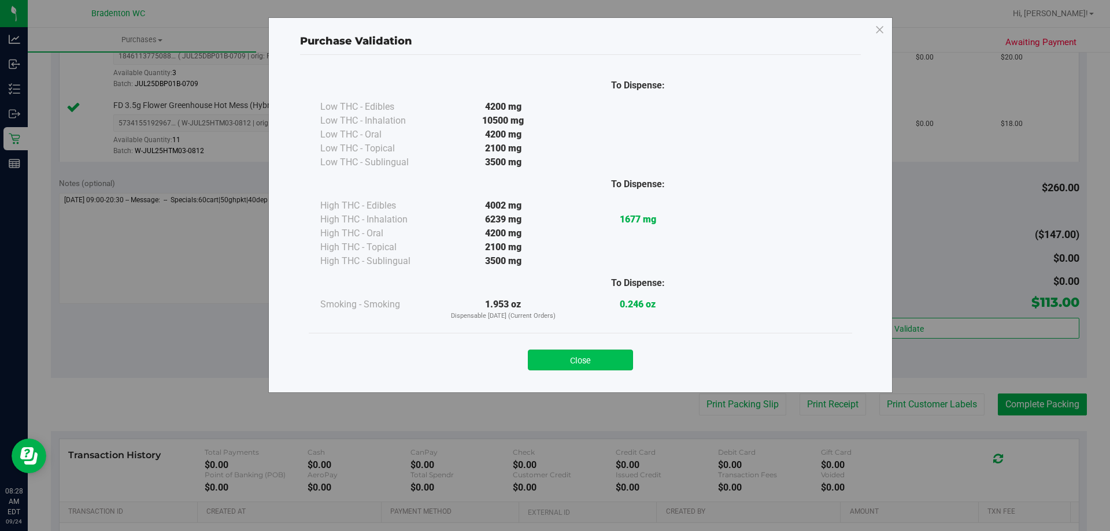
click at [592, 356] on button "Close" at bounding box center [580, 360] width 105 height 21
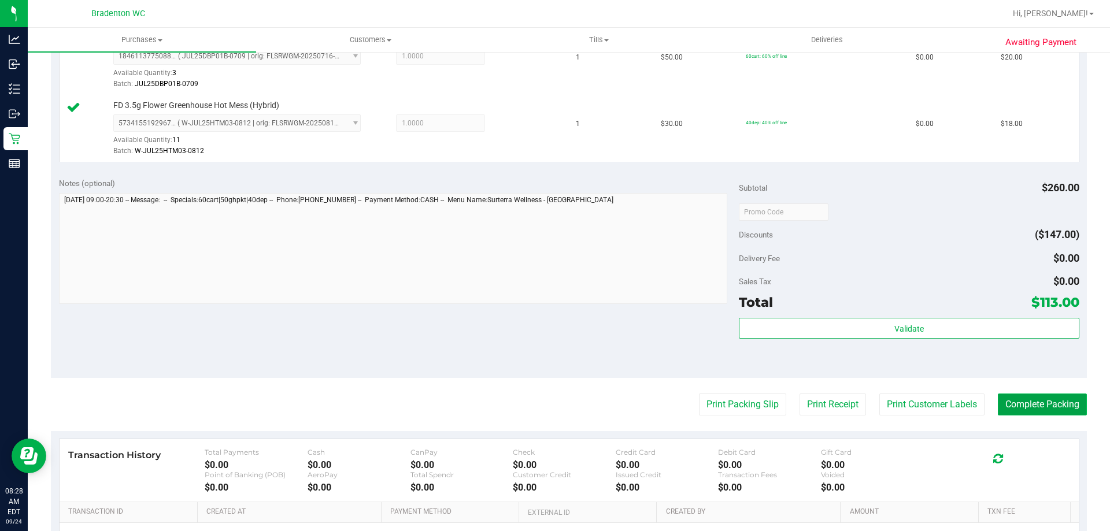
click at [1012, 403] on button "Complete Packing" at bounding box center [1042, 405] width 89 height 22
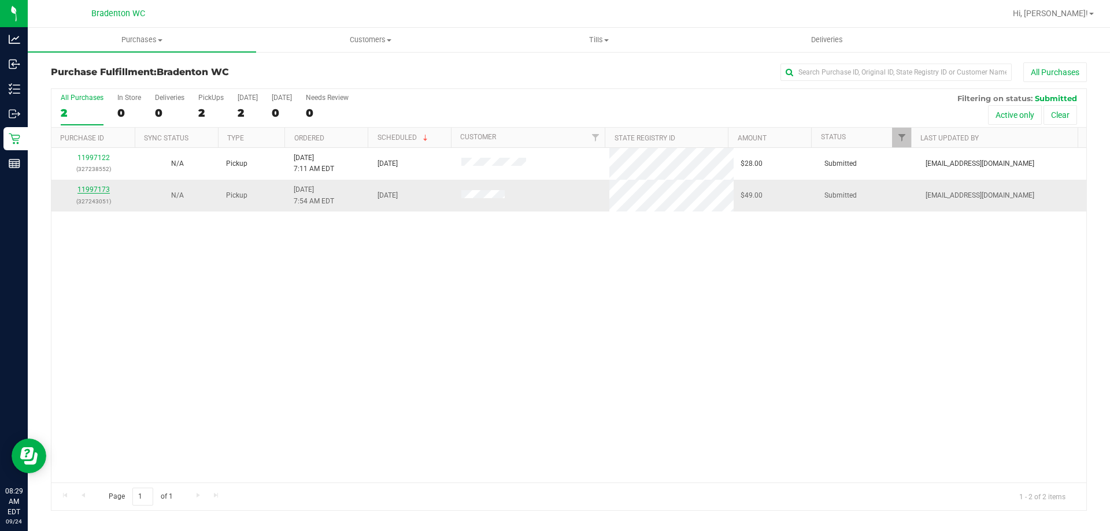
click at [93, 189] on link "11997173" at bounding box center [93, 190] width 32 height 8
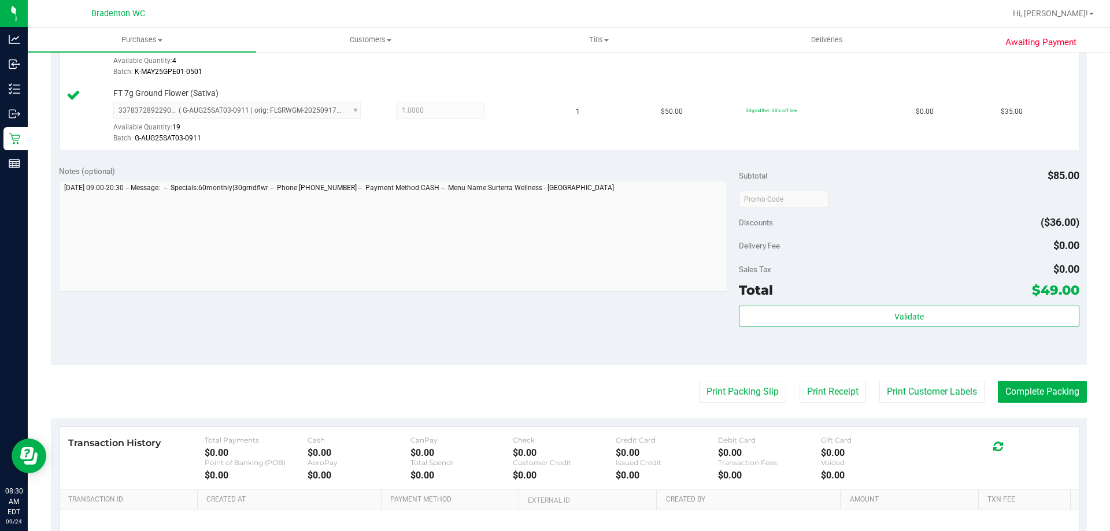
scroll to position [359, 0]
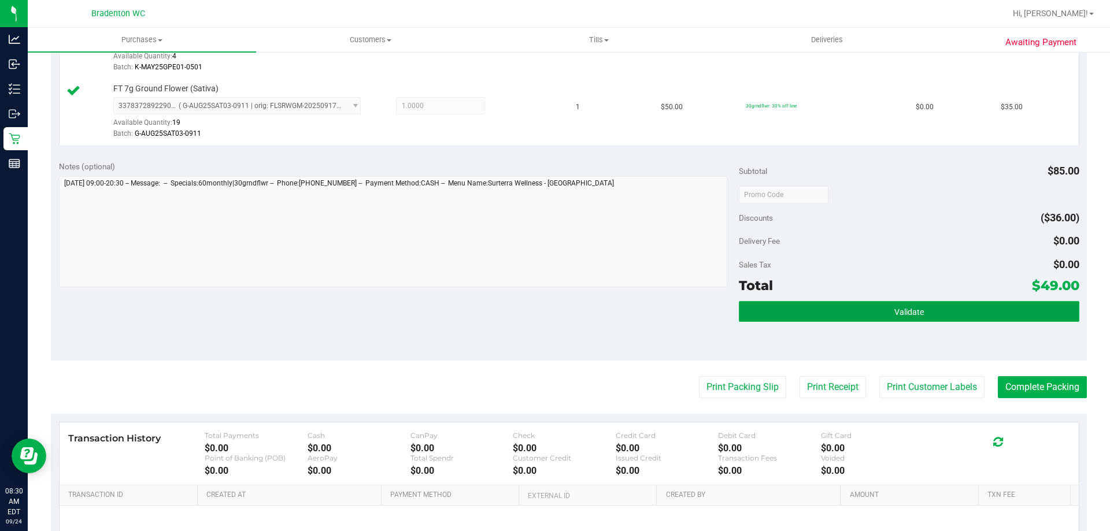
click at [943, 318] on button "Validate" at bounding box center [909, 311] width 340 height 21
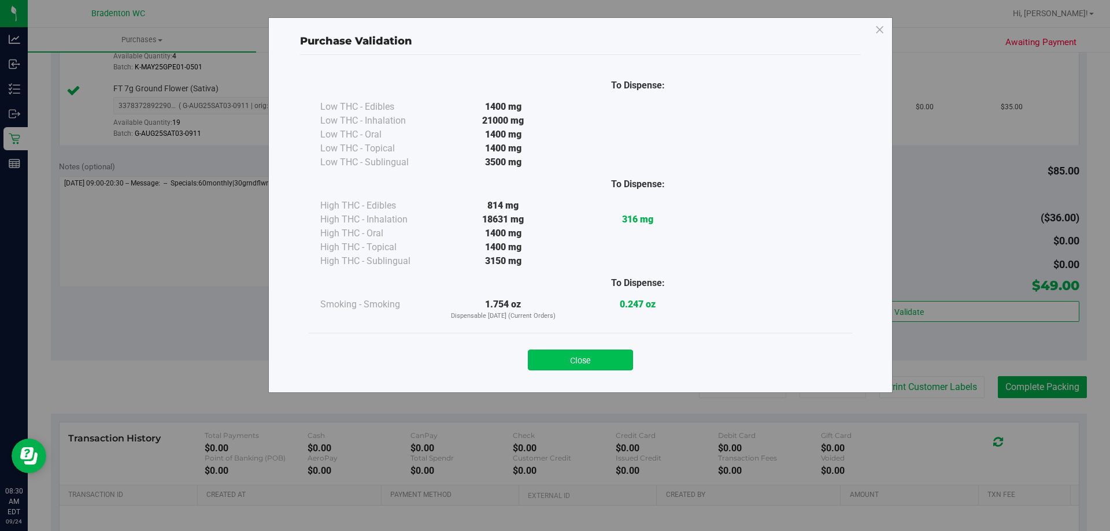
click at [622, 362] on button "Close" at bounding box center [580, 360] width 105 height 21
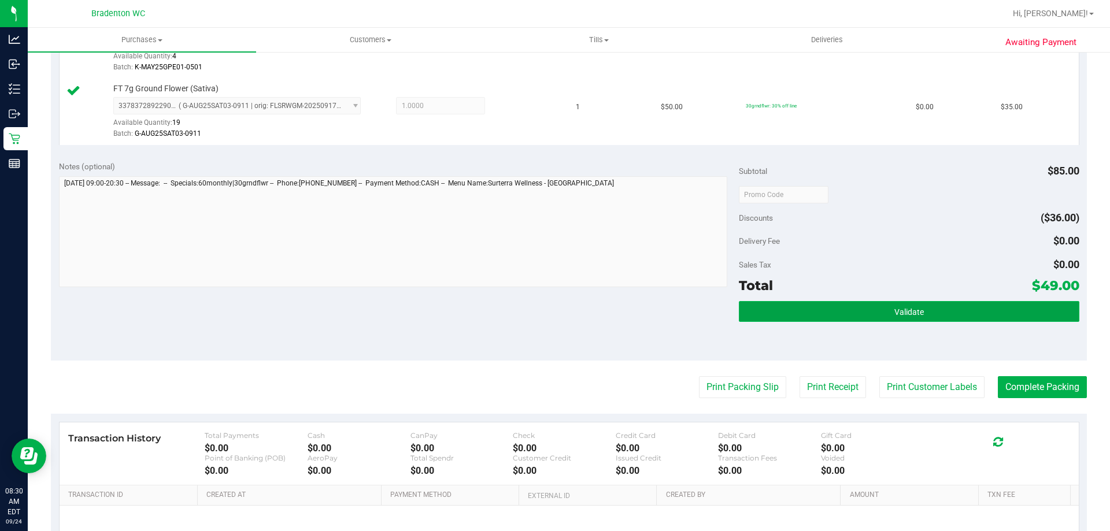
click at [795, 304] on button "Validate" at bounding box center [909, 311] width 340 height 21
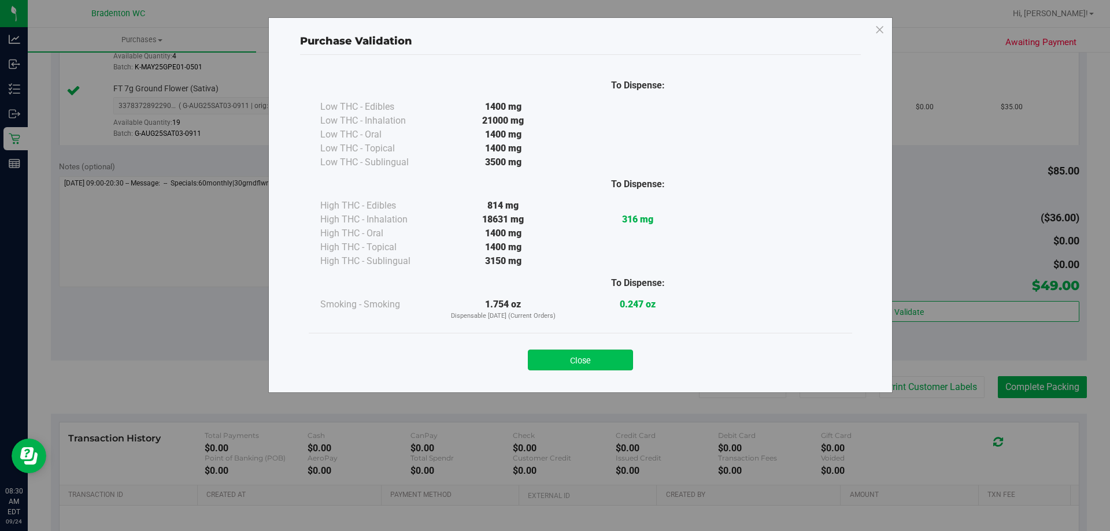
click at [592, 352] on button "Close" at bounding box center [580, 360] width 105 height 21
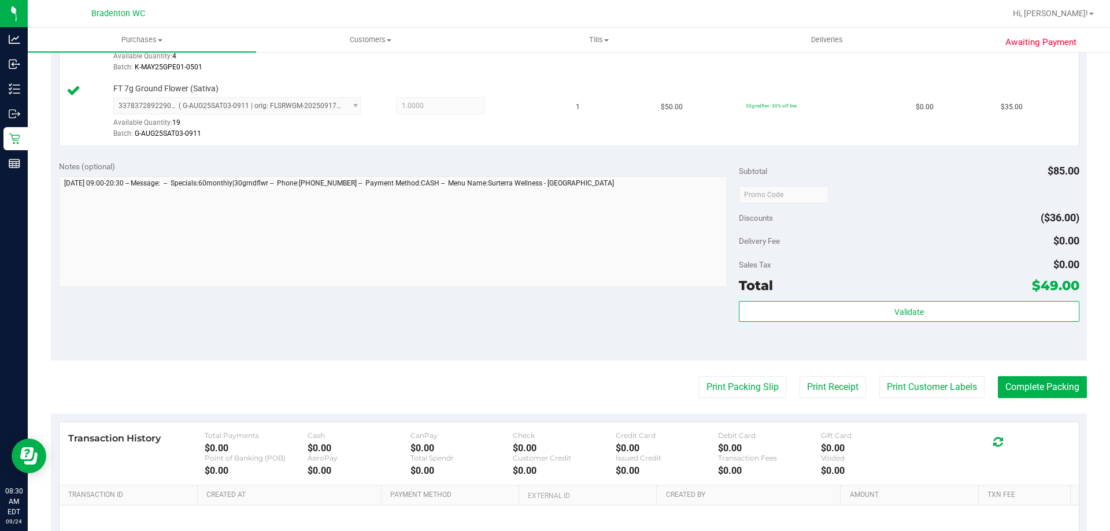
click at [703, 423] on div "Transaction History Total Payments $0.00 Cash $0.00 CanPay $0.00 Check $0.00 Cr…" at bounding box center [570, 454] width 1020 height 63
click at [729, 386] on button "Print Packing Slip" at bounding box center [742, 387] width 87 height 22
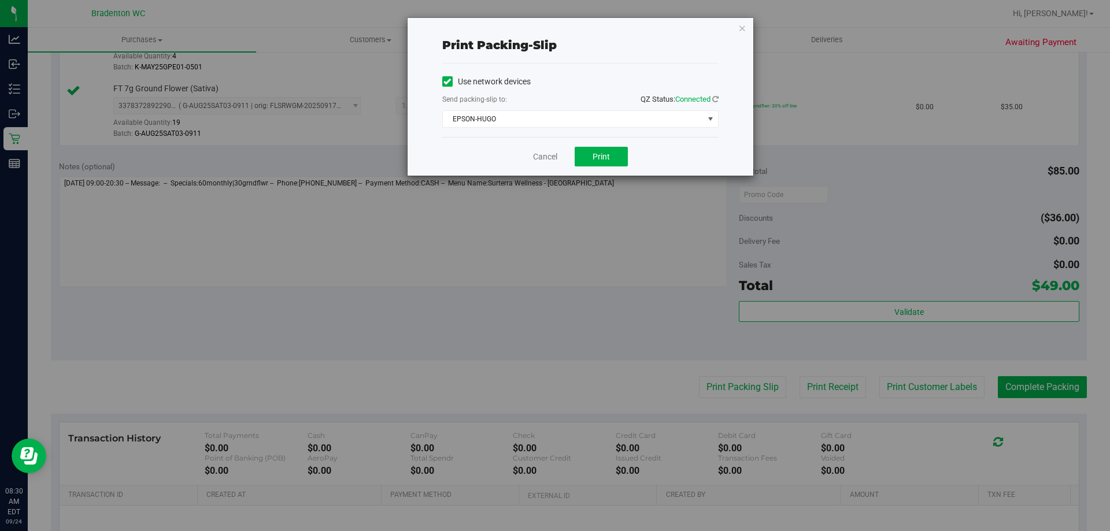
click at [605, 182] on div "Print packing-slip Use network devices Send packing-slip to: QZ Status: Connect…" at bounding box center [559, 265] width 1119 height 531
click at [618, 149] on button "Print" at bounding box center [601, 157] width 53 height 20
click at [739, 29] on icon "button" at bounding box center [742, 28] width 8 height 14
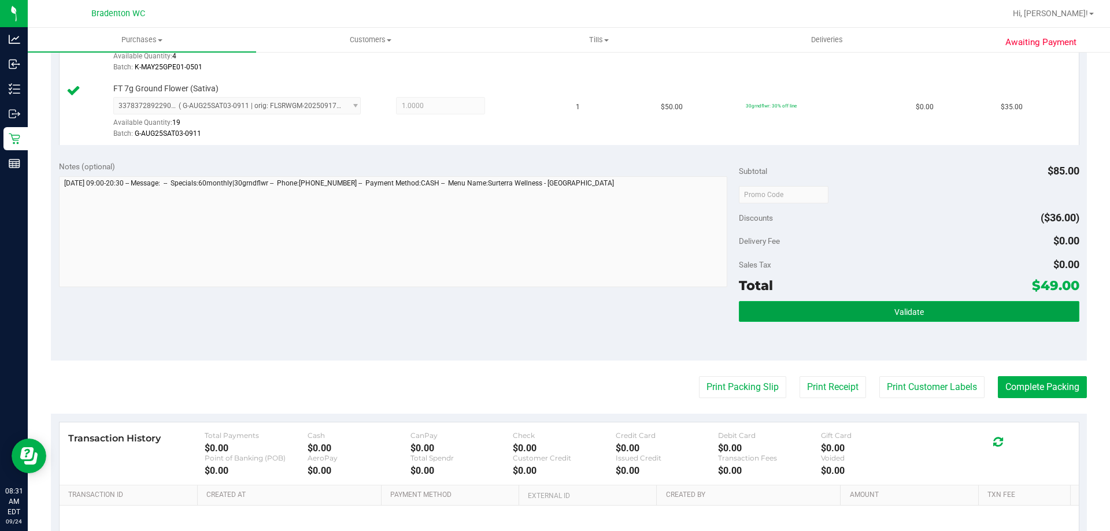
click at [861, 322] on button "Validate" at bounding box center [909, 311] width 340 height 21
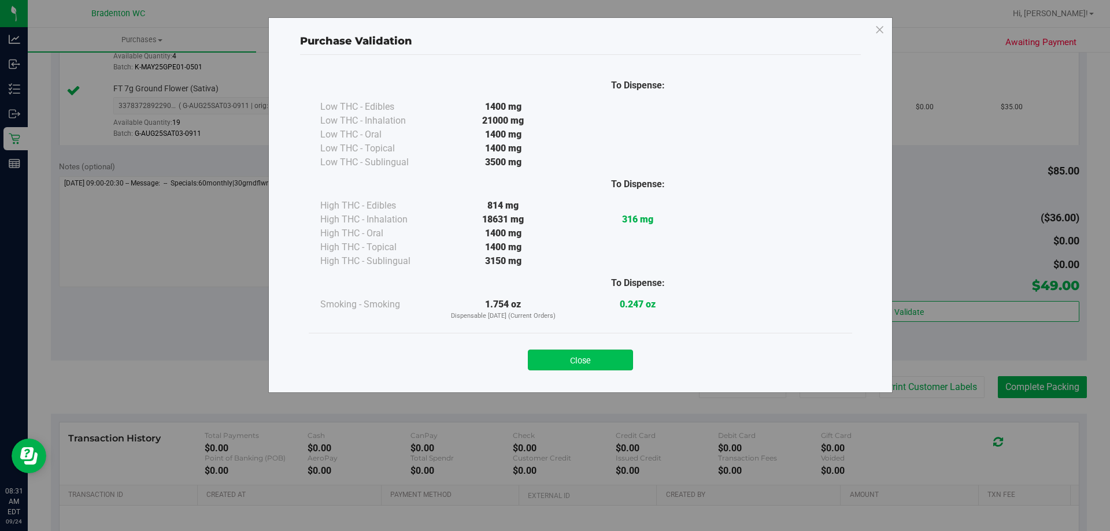
click at [622, 363] on button "Close" at bounding box center [580, 360] width 105 height 21
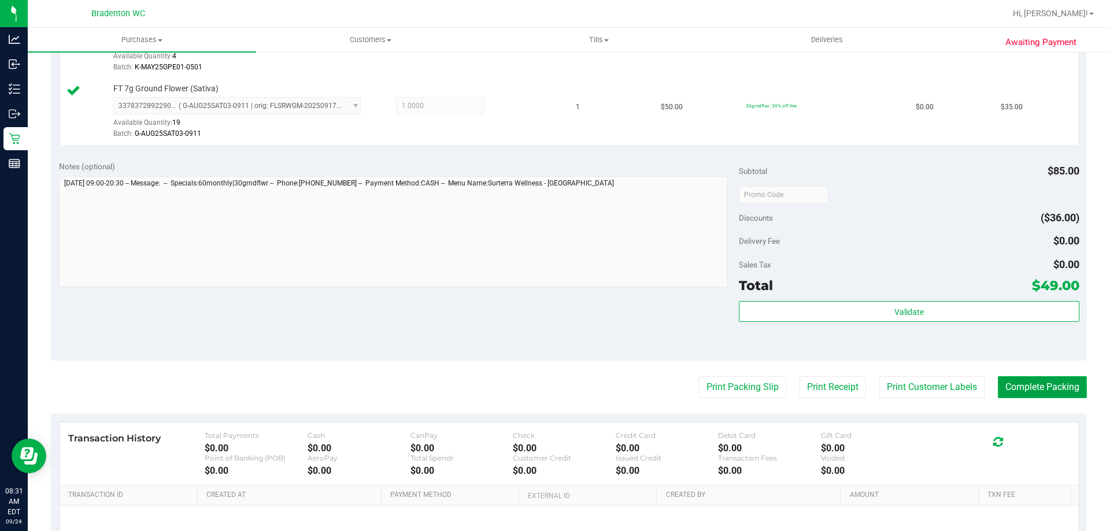
click at [1032, 394] on button "Complete Packing" at bounding box center [1042, 387] width 89 height 22
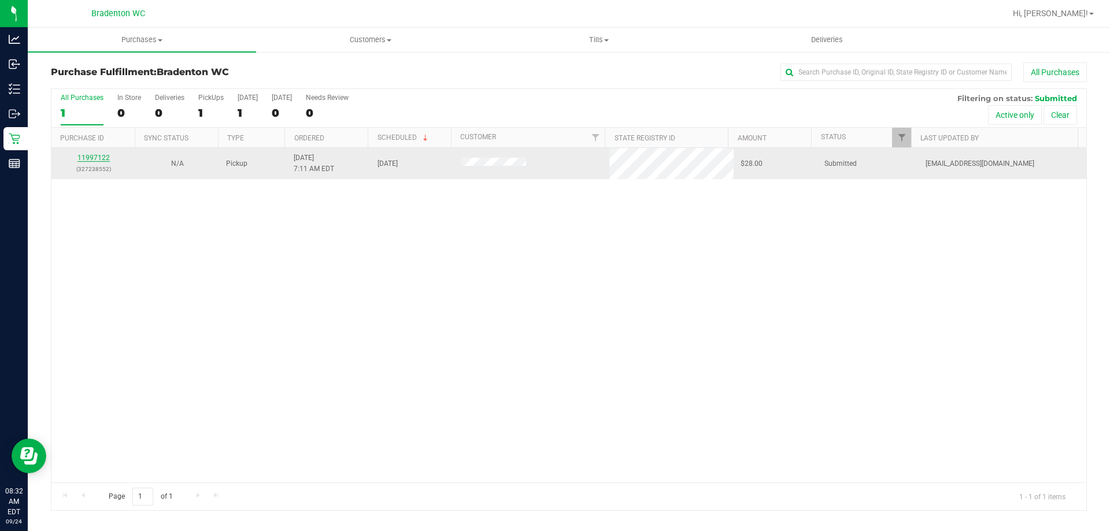
click at [101, 160] on link "11997122" at bounding box center [93, 158] width 32 height 8
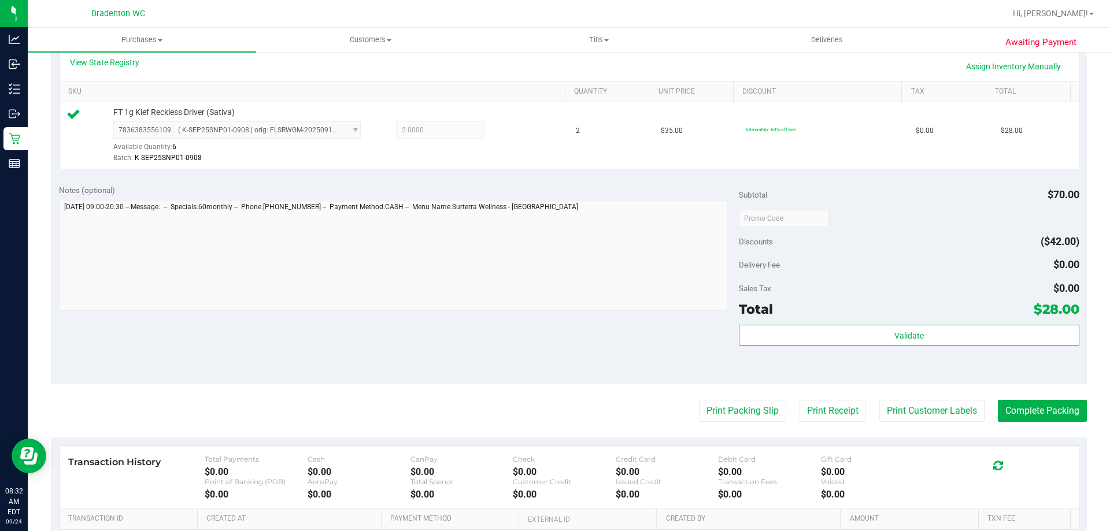
scroll to position [273, 0]
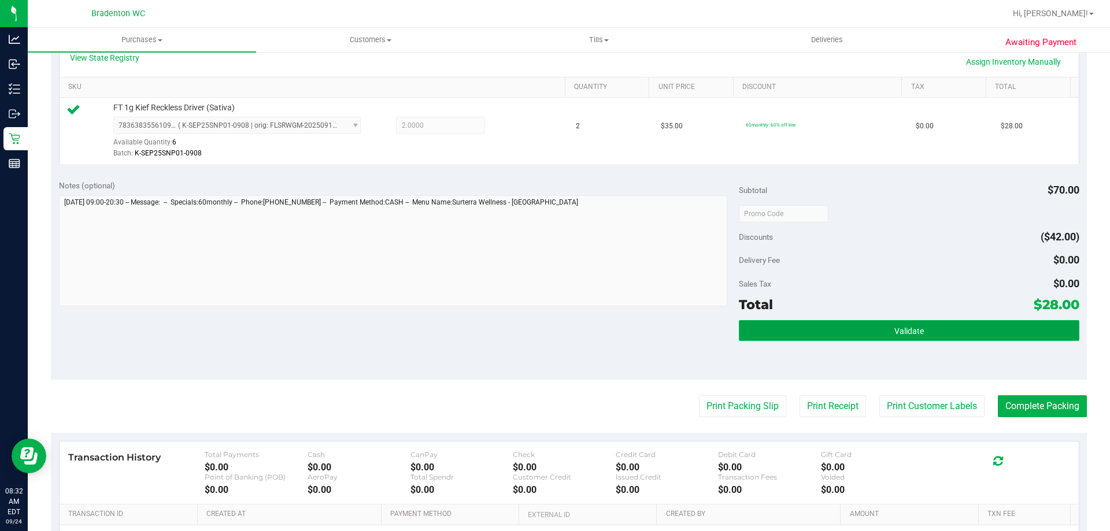
click at [830, 330] on button "Validate" at bounding box center [909, 330] width 340 height 21
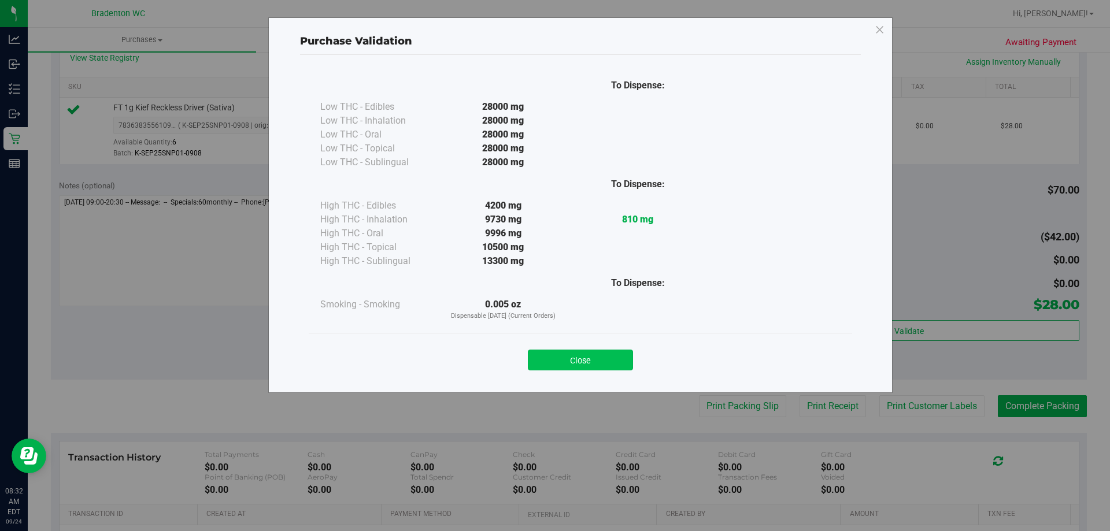
click at [606, 358] on button "Close" at bounding box center [580, 360] width 105 height 21
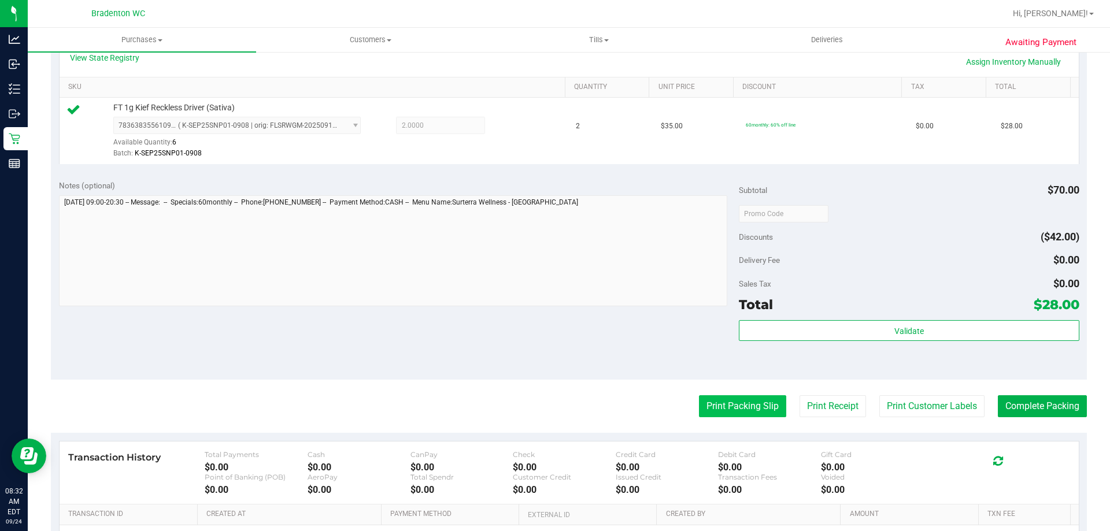
click at [740, 417] on button "Print Packing Slip" at bounding box center [742, 407] width 87 height 22
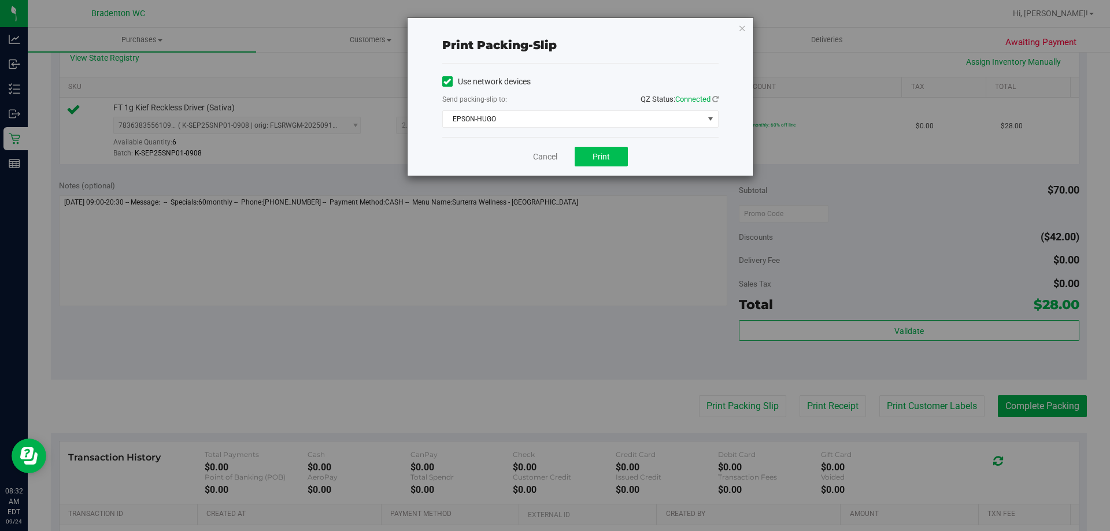
click at [605, 153] on span "Print" at bounding box center [601, 156] width 17 height 9
click at [743, 24] on icon "button" at bounding box center [742, 28] width 8 height 14
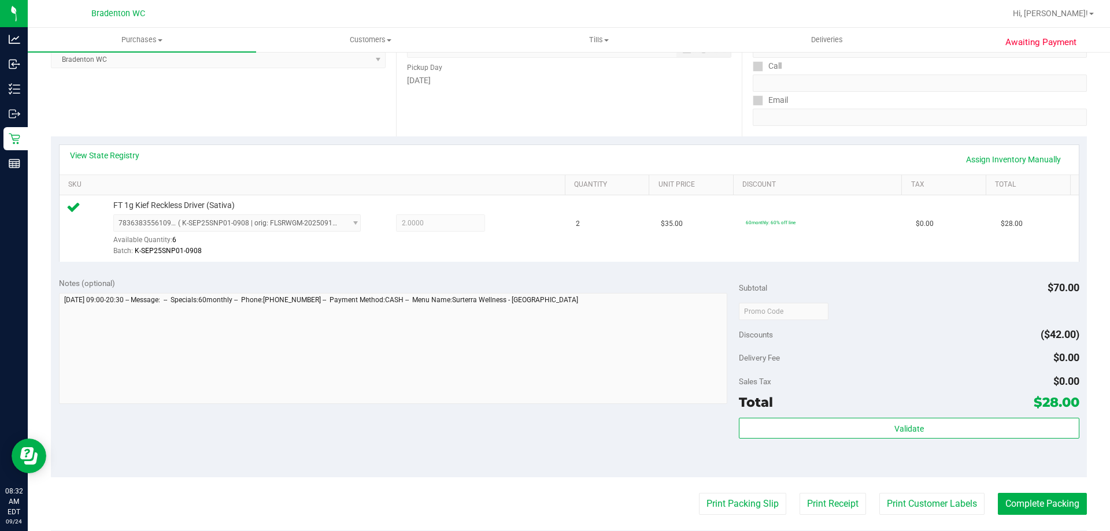
scroll to position [176, 0]
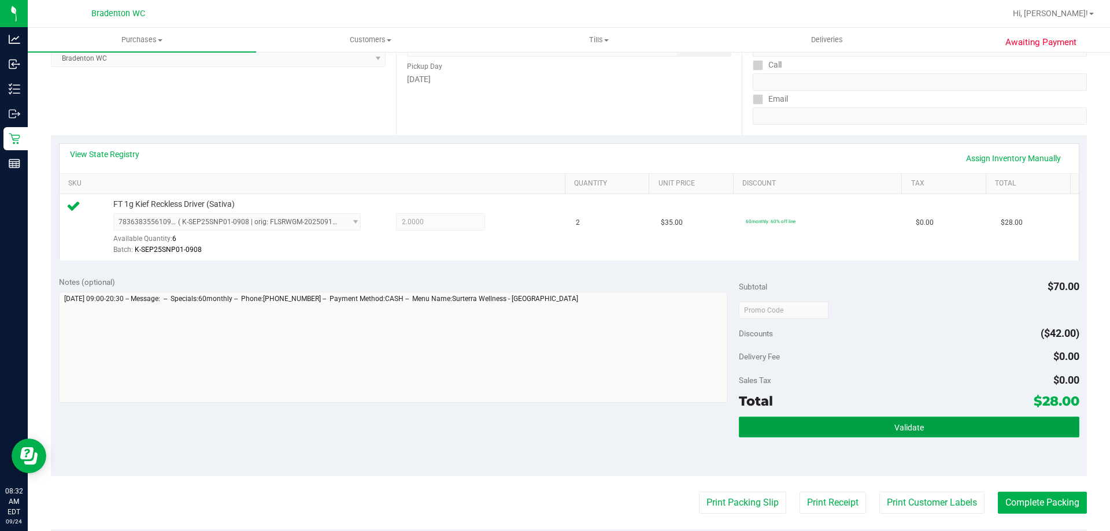
click at [858, 417] on button "Validate" at bounding box center [909, 427] width 340 height 21
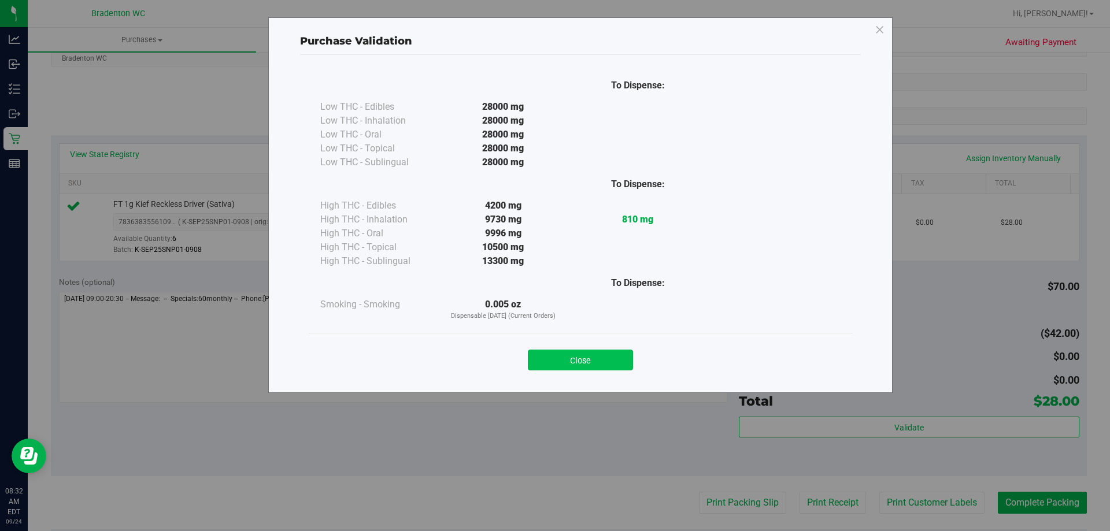
click at [601, 352] on button "Close" at bounding box center [580, 360] width 105 height 21
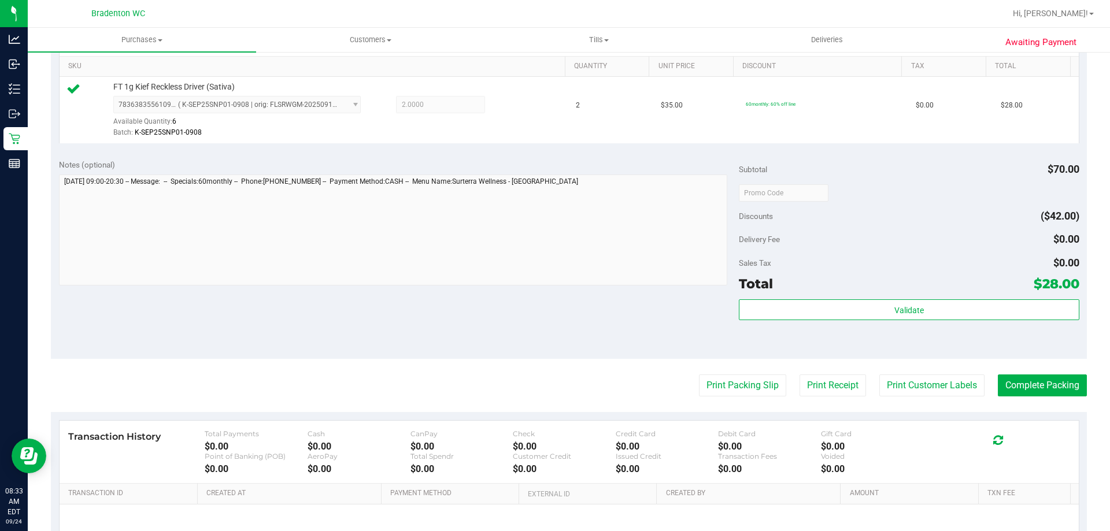
scroll to position [294, 0]
click at [1033, 382] on button "Complete Packing" at bounding box center [1042, 385] width 89 height 22
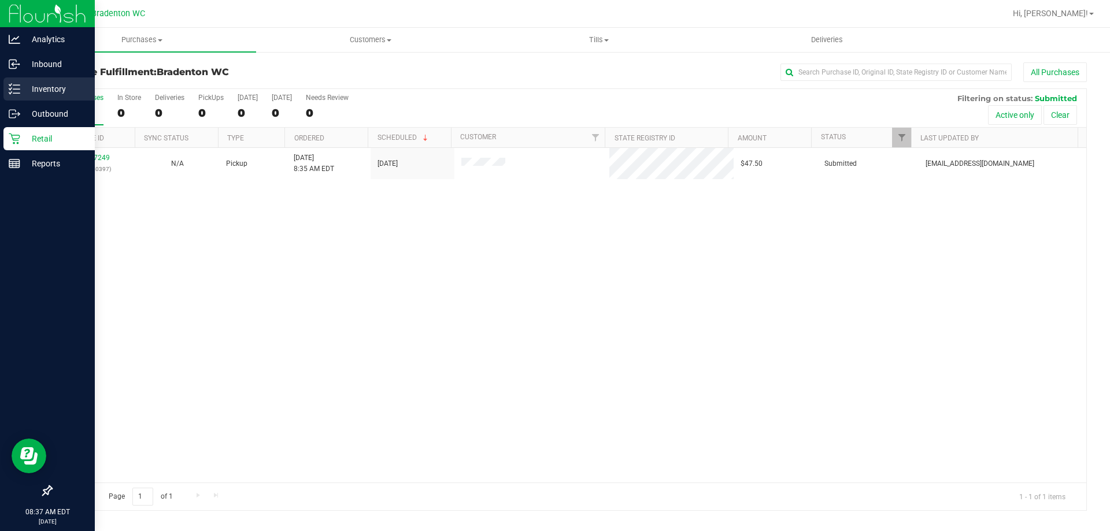
click at [45, 82] on div "Inventory" at bounding box center [48, 88] width 91 height 23
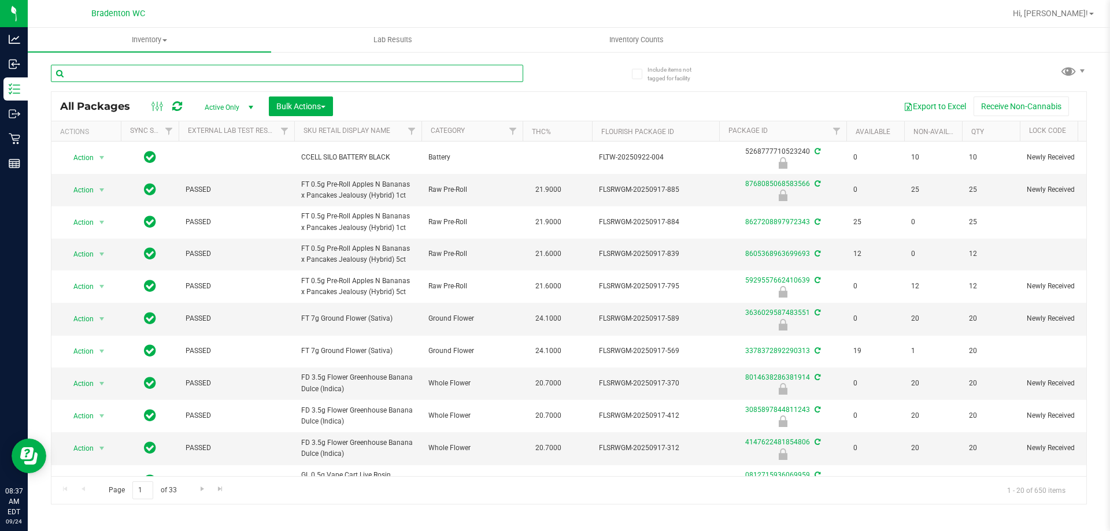
click at [216, 72] on input "text" at bounding box center [287, 73] width 472 height 17
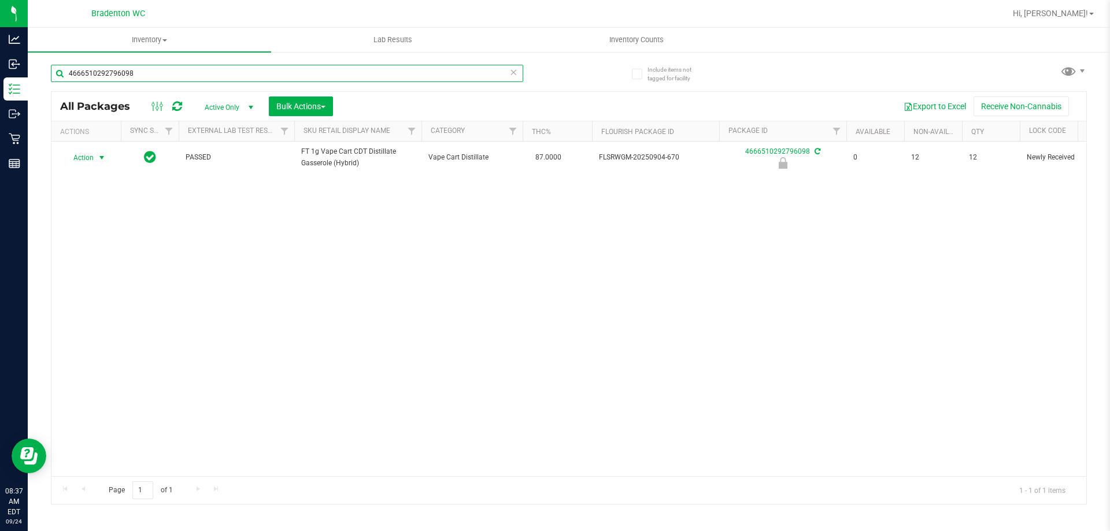
type input "4666510292796098"
click at [95, 157] on span "select" at bounding box center [102, 158] width 14 height 16
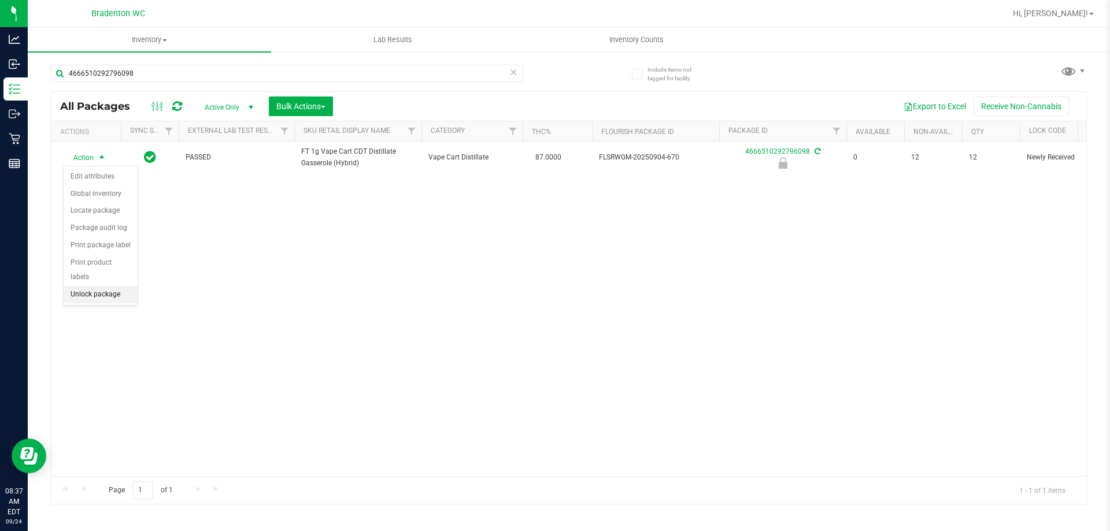
click at [99, 286] on li "Unlock package" at bounding box center [101, 294] width 74 height 17
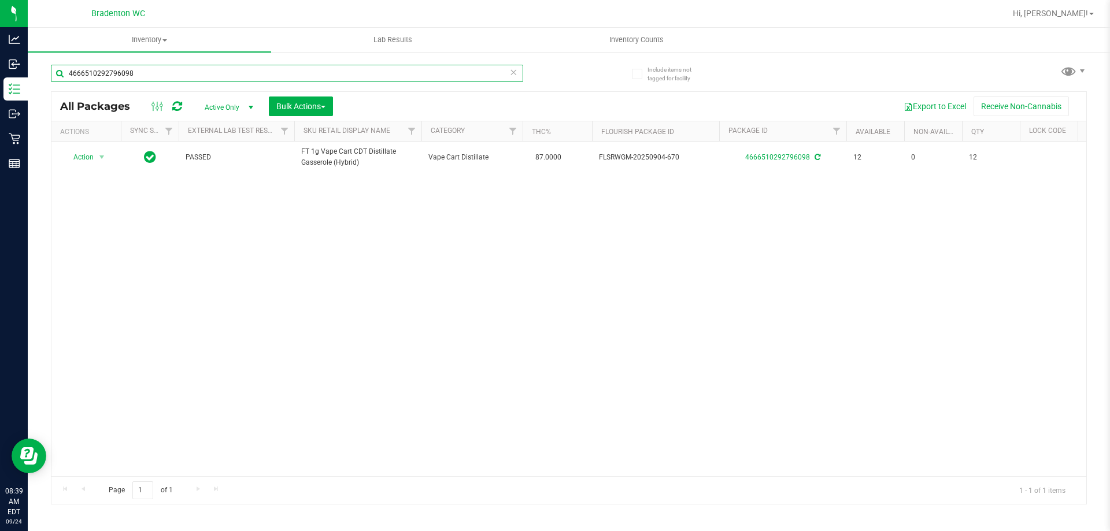
click at [151, 76] on input "4666510292796098" at bounding box center [287, 73] width 472 height 17
type input "3509018717361008"
click at [99, 158] on span "select" at bounding box center [101, 157] width 9 height 9
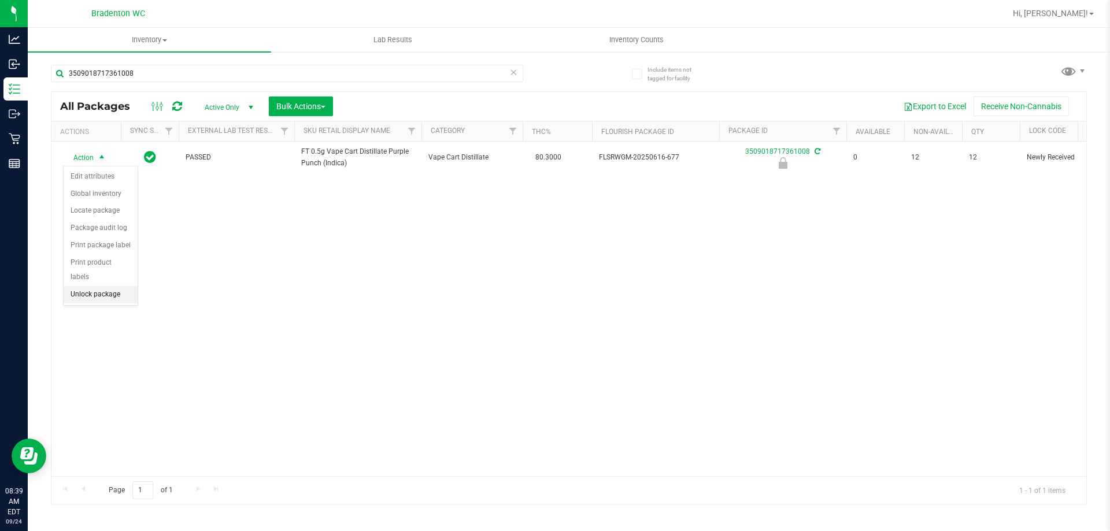
click at [99, 286] on li "Unlock package" at bounding box center [101, 294] width 74 height 17
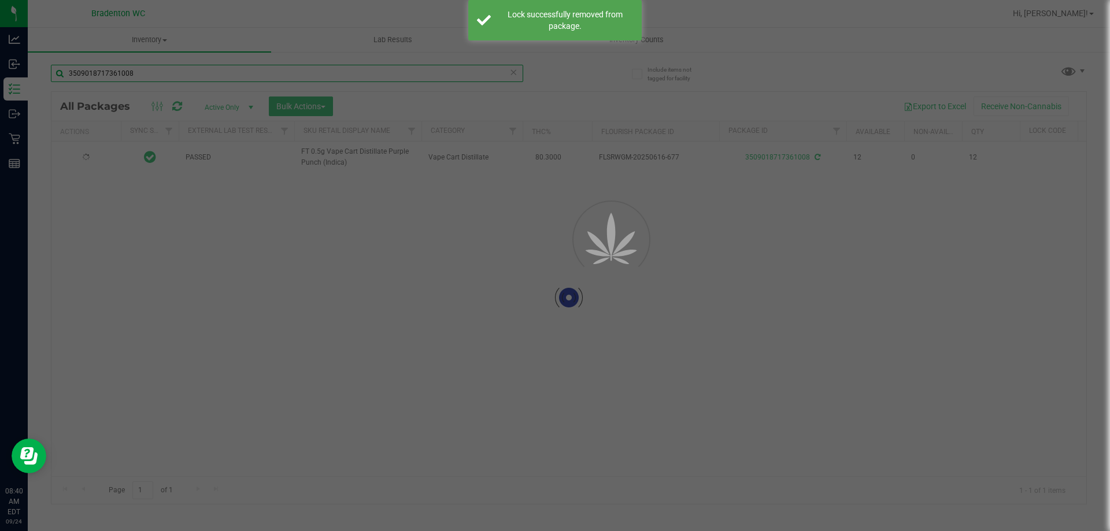
click at [157, 77] on div "Inventory All packages All inventory Waste log Create inventory Lab Results Inv…" at bounding box center [569, 280] width 1083 height 504
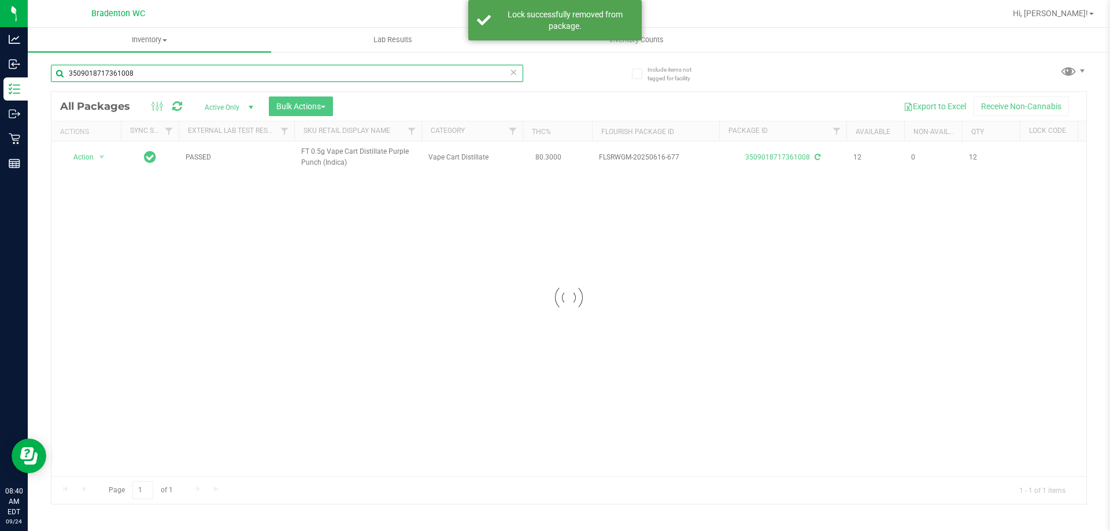
click at [157, 77] on input "3509018717361008" at bounding box center [287, 73] width 472 height 17
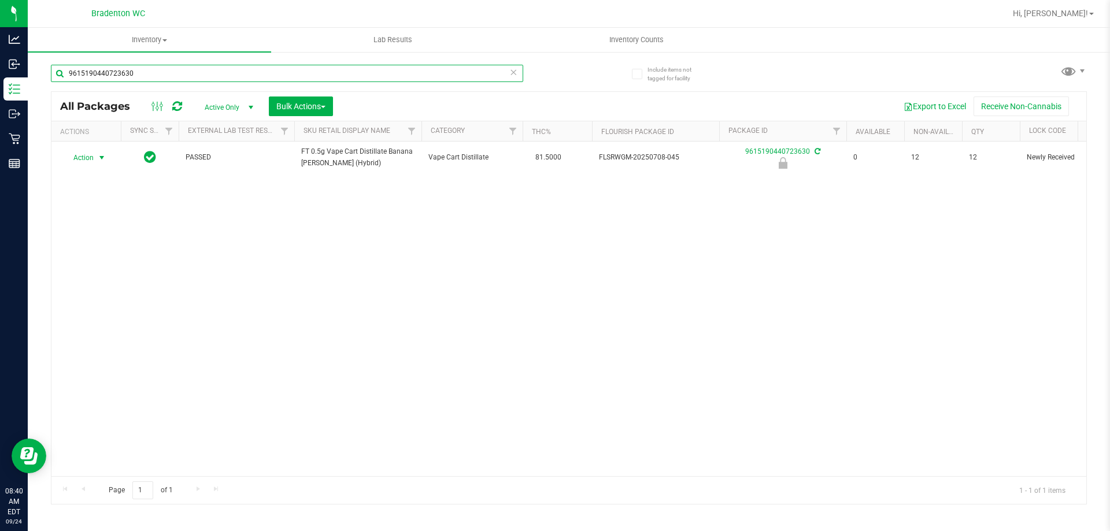
type input "9615190440723630"
click at [88, 157] on span "Action" at bounding box center [78, 158] width 31 height 16
drag, startPoint x: 88, startPoint y: 157, endPoint x: 65, endPoint y: 327, distance: 171.7
click at [65, 327] on div "Action Action Edit attributes Global inventory Locate package Package audit log…" at bounding box center [568, 309] width 1035 height 335
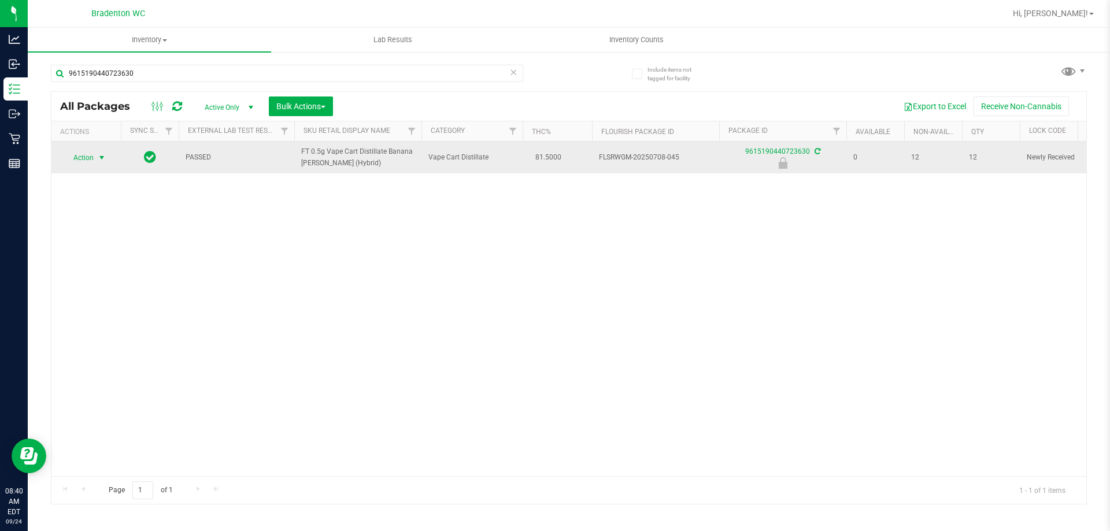
click at [76, 161] on span "Action" at bounding box center [78, 158] width 31 height 16
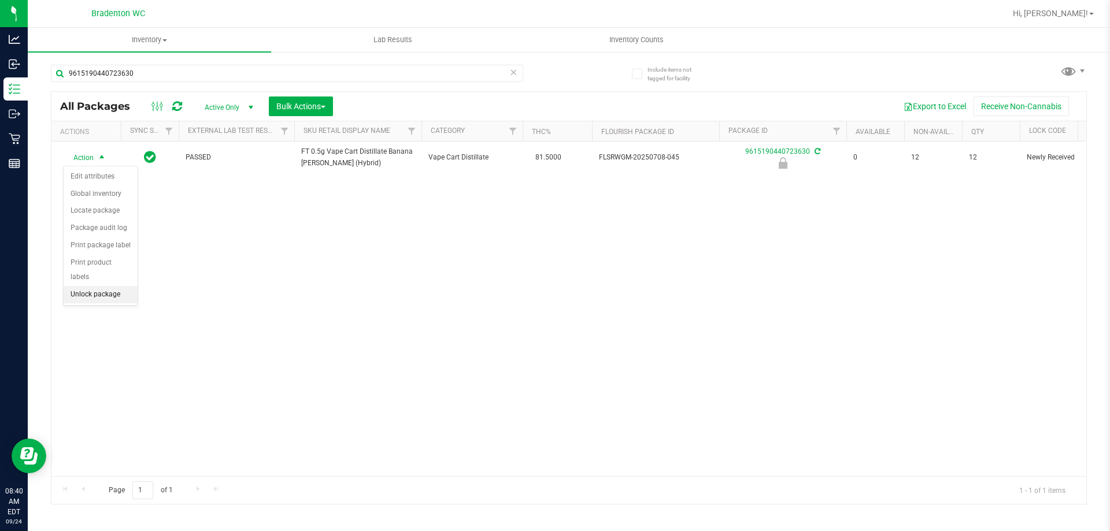
click at [83, 286] on li "Unlock package" at bounding box center [101, 294] width 74 height 17
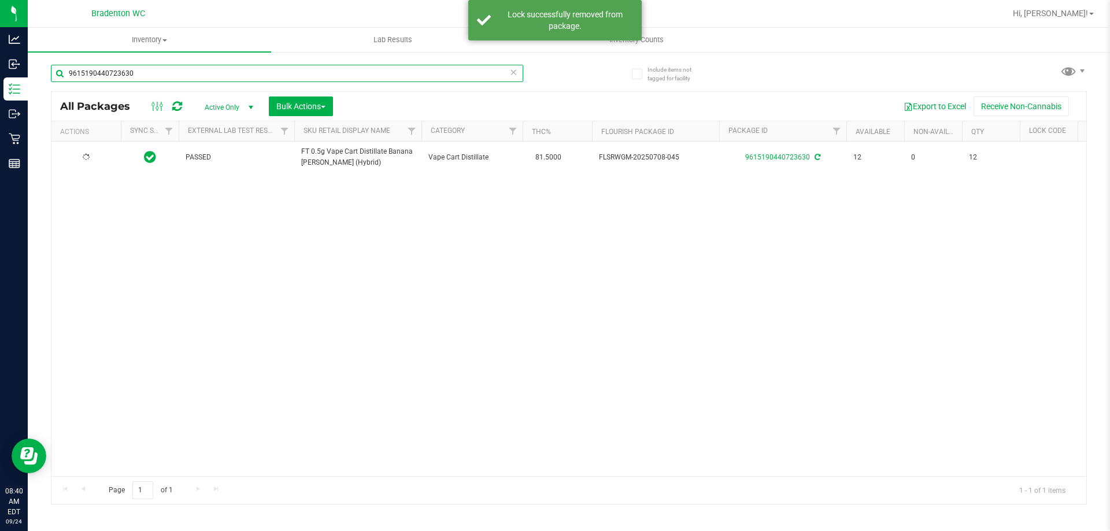
click at [189, 75] on input "9615190440723630" at bounding box center [287, 73] width 472 height 17
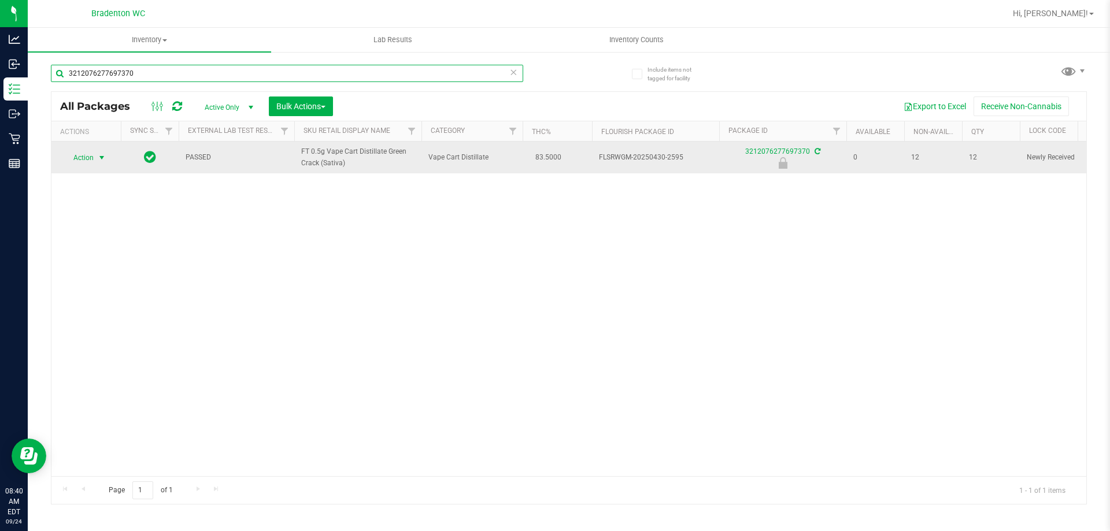
type input "3212076277697370"
click at [104, 152] on span "select" at bounding box center [102, 158] width 14 height 16
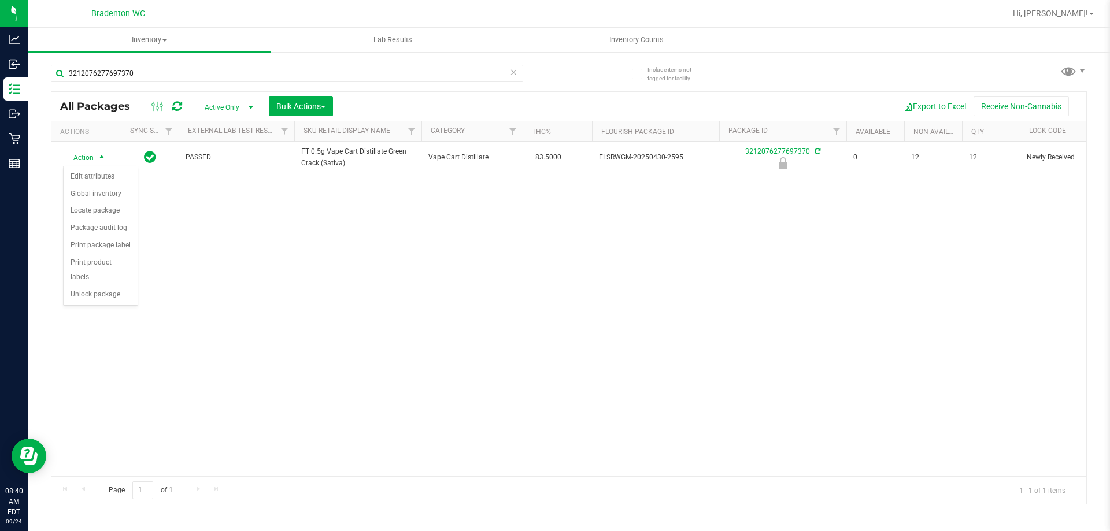
drag, startPoint x: 104, startPoint y: 152, endPoint x: 96, endPoint y: 281, distance: 129.2
click at [96, 286] on li "Unlock package" at bounding box center [101, 294] width 74 height 17
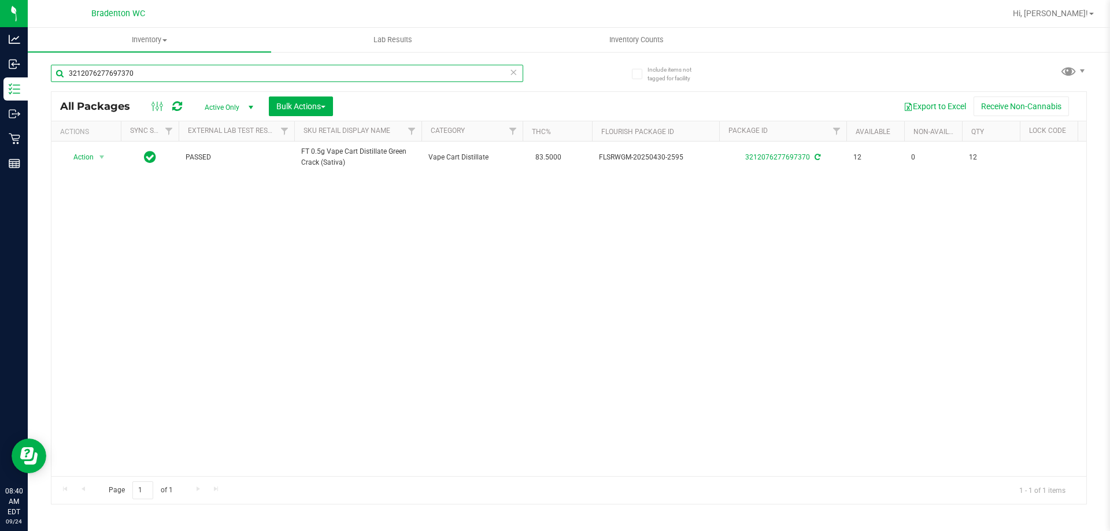
click at [132, 78] on input "3212076277697370" at bounding box center [287, 73] width 472 height 17
click at [171, 387] on div "Action Action Adjust qty Create package Edit attributes Global inventory Locate…" at bounding box center [568, 309] width 1035 height 335
click at [515, 69] on icon at bounding box center [513, 72] width 8 height 14
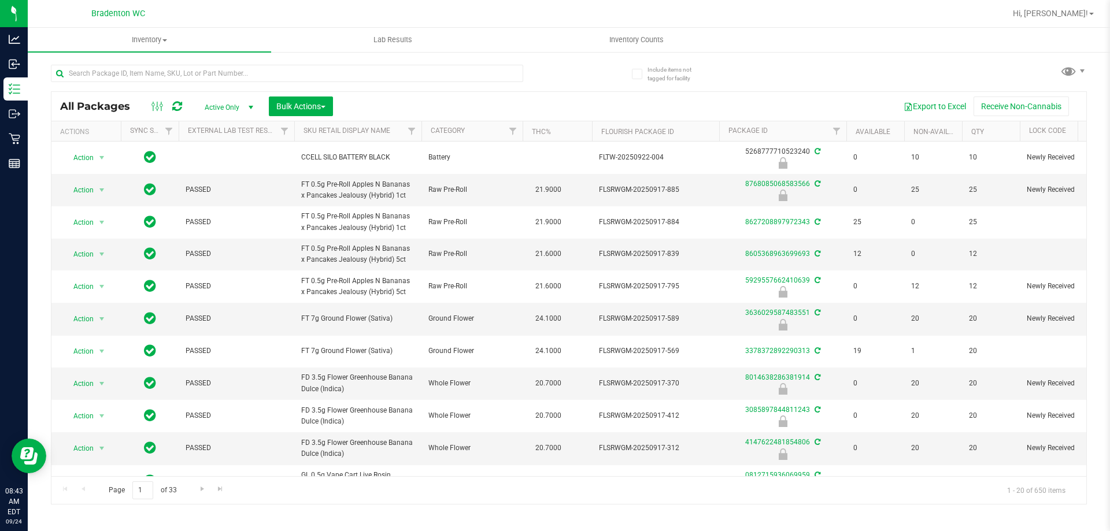
click at [494, 15] on div at bounding box center [606, 13] width 799 height 23
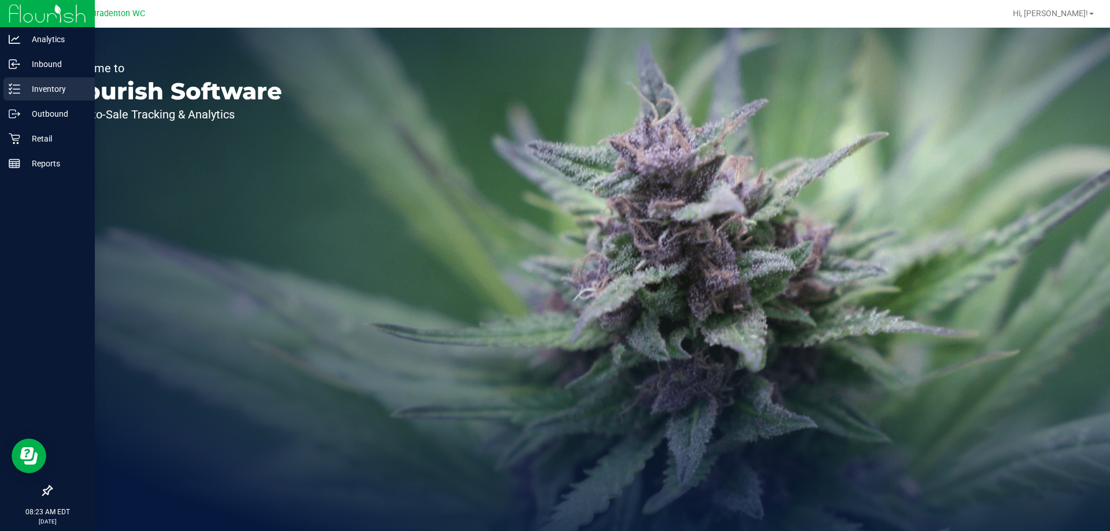
click at [10, 93] on icon at bounding box center [15, 89] width 12 height 12
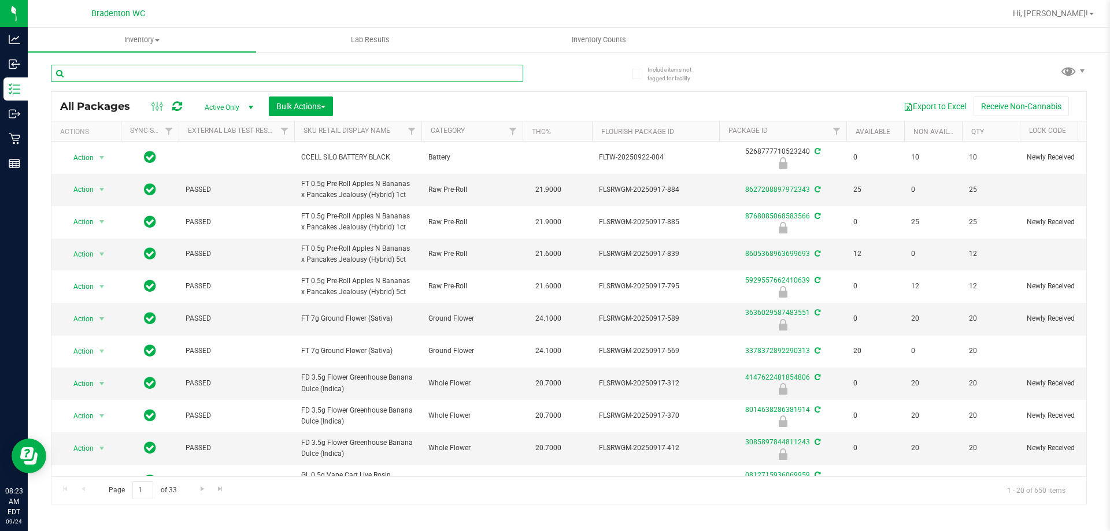
click at [250, 75] on input "text" at bounding box center [287, 73] width 472 height 17
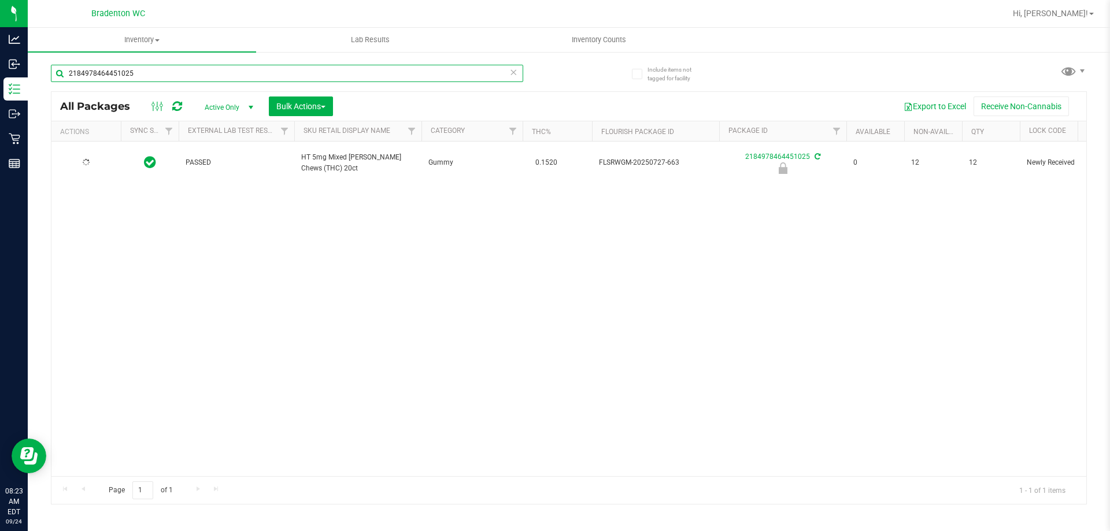
type input "2184978464451025"
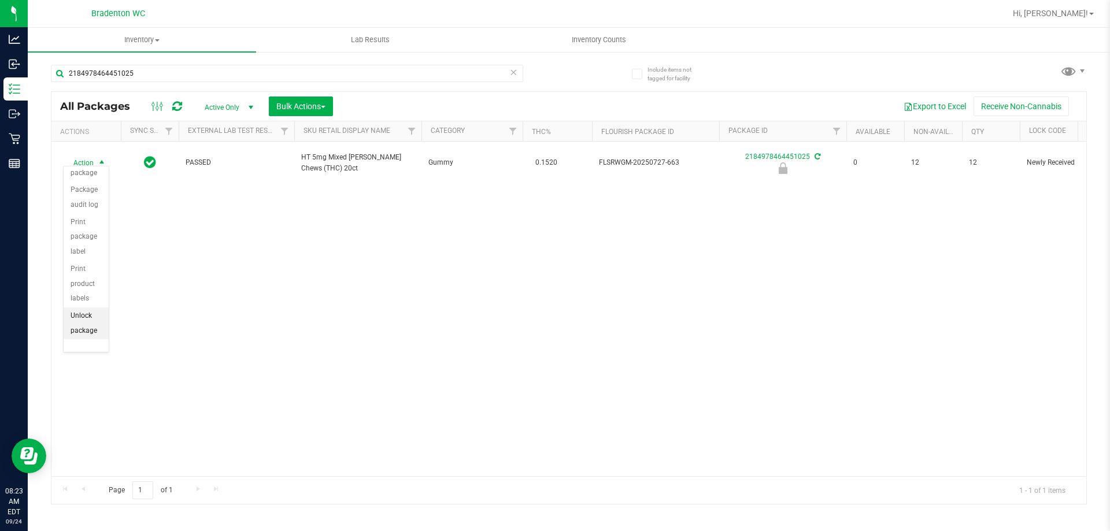
click at [84, 321] on li "Unlock package" at bounding box center [86, 324] width 45 height 32
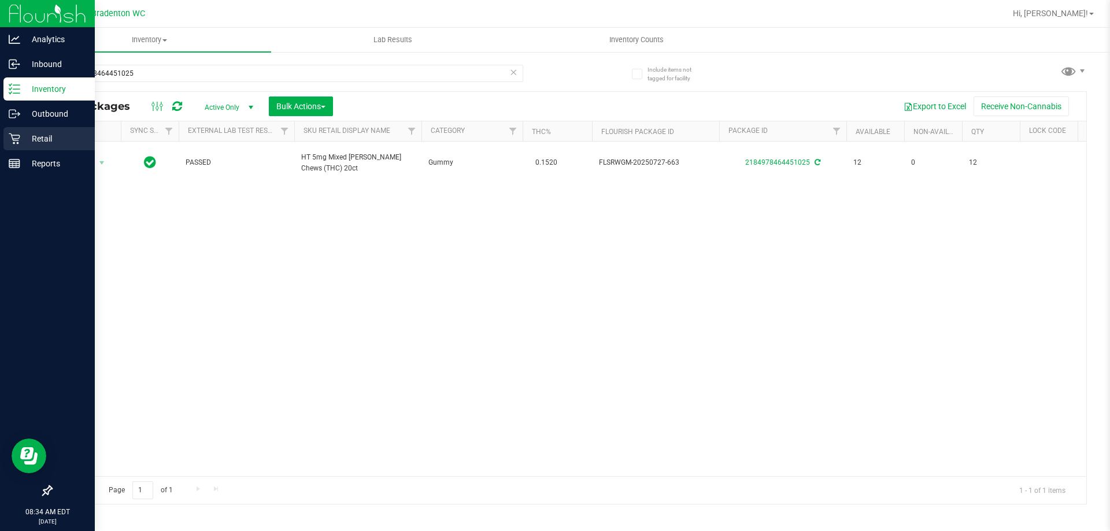
click at [9, 138] on icon at bounding box center [15, 139] width 12 height 12
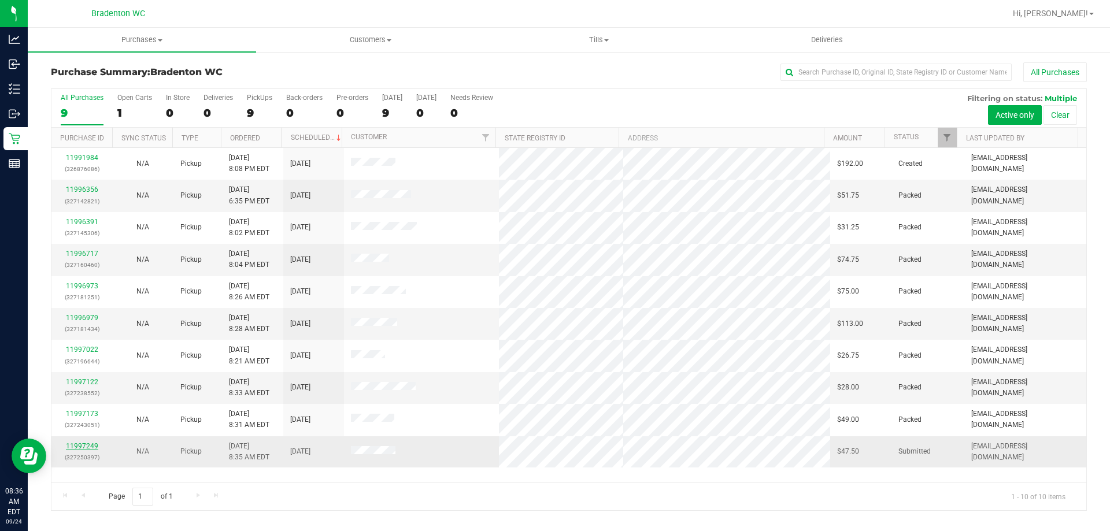
click at [85, 448] on link "11997249" at bounding box center [82, 446] width 32 height 8
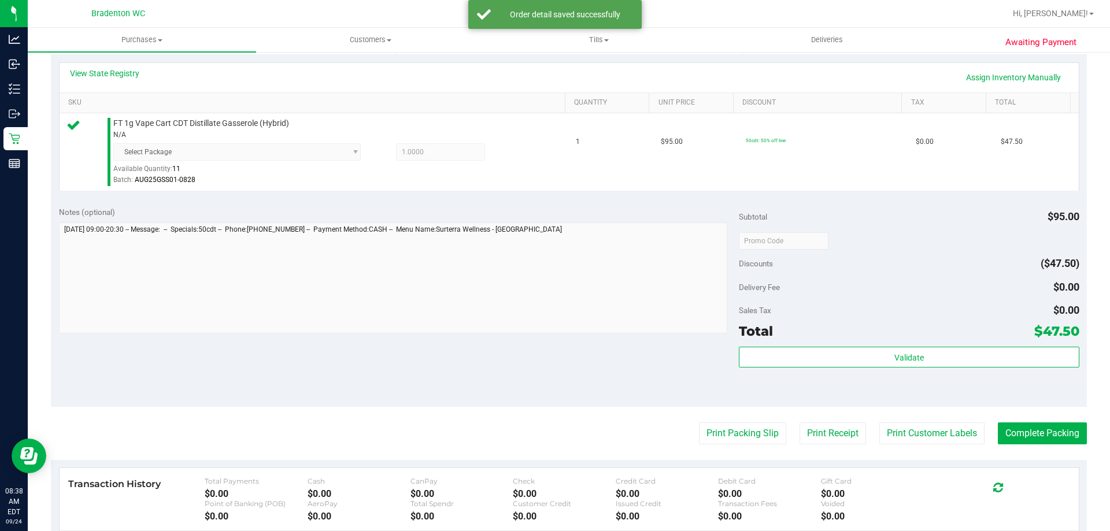
scroll to position [260, 0]
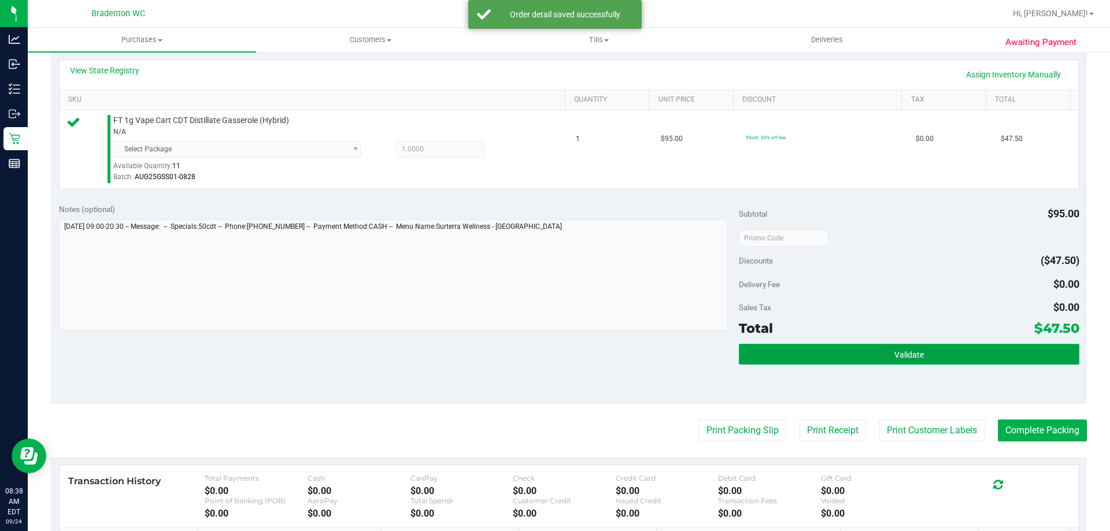
click at [827, 354] on button "Validate" at bounding box center [909, 354] width 340 height 21
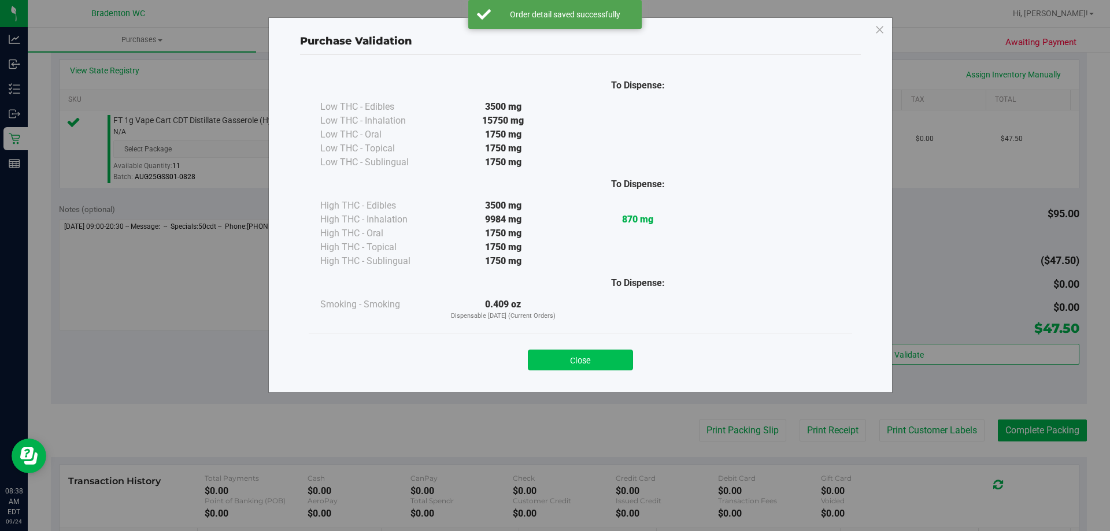
click at [601, 353] on button "Close" at bounding box center [580, 360] width 105 height 21
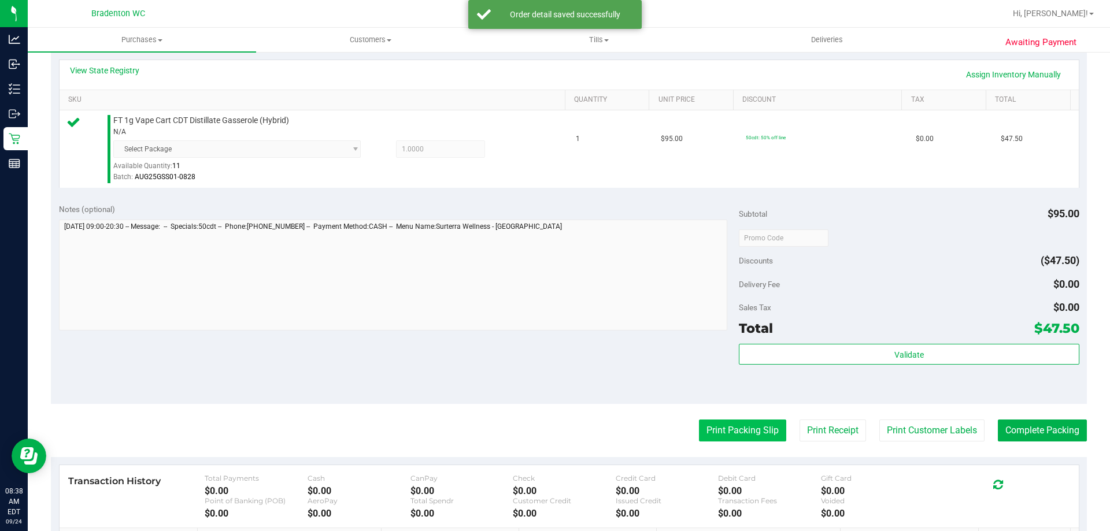
click at [748, 427] on button "Print Packing Slip" at bounding box center [742, 431] width 87 height 22
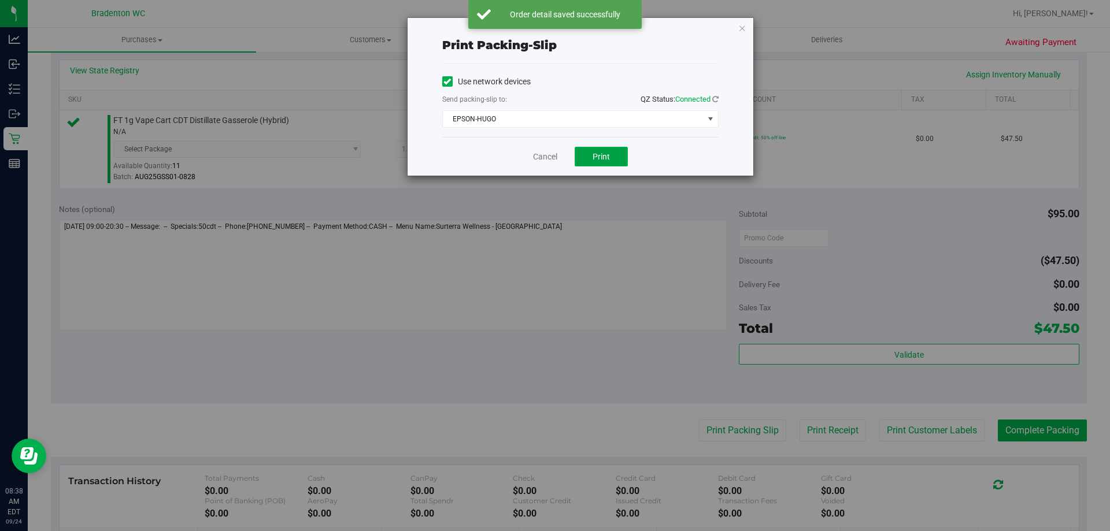
click at [606, 149] on button "Print" at bounding box center [601, 157] width 53 height 20
click at [741, 31] on icon "button" at bounding box center [742, 28] width 8 height 14
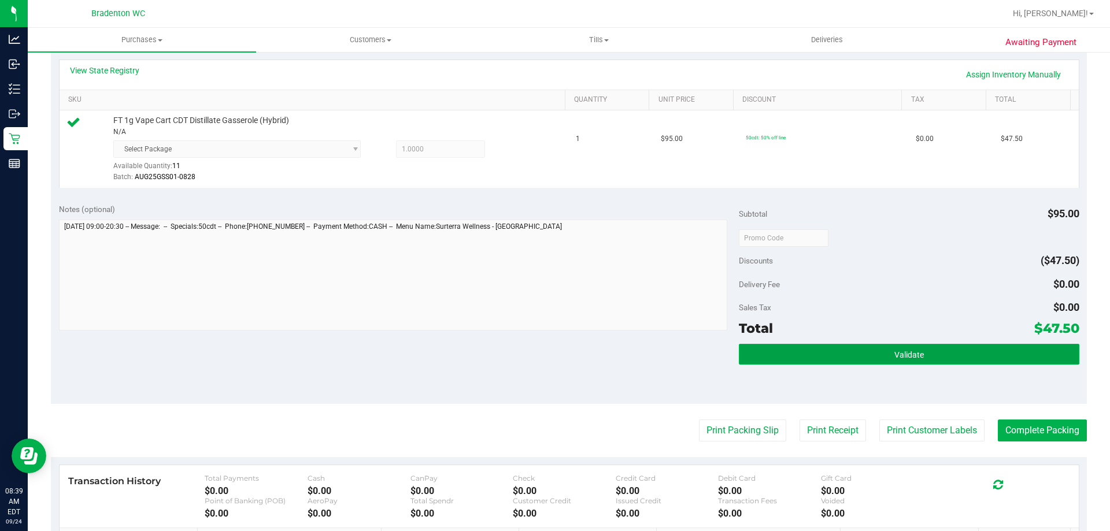
click at [849, 351] on button "Validate" at bounding box center [909, 354] width 340 height 21
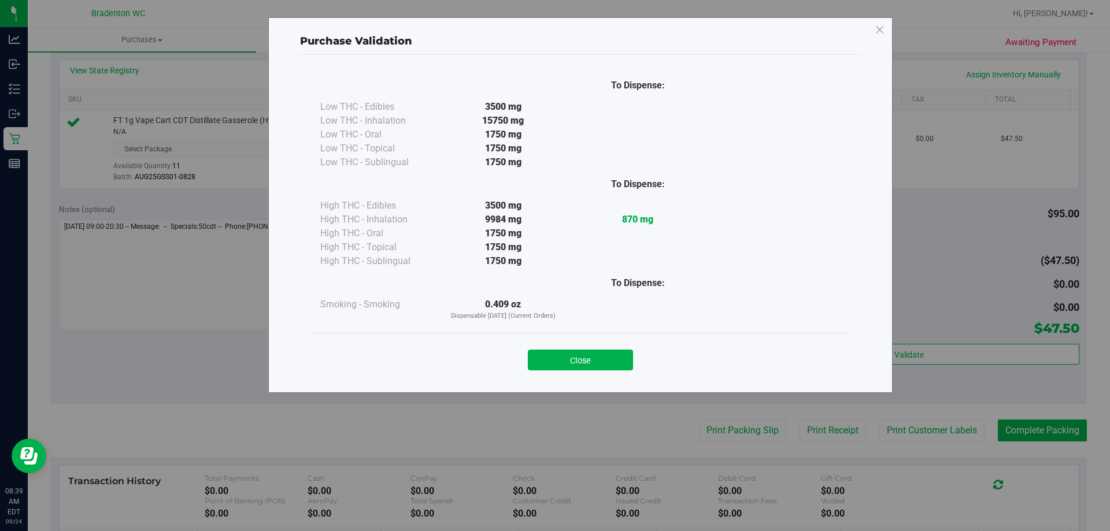
click at [581, 361] on button "Close" at bounding box center [580, 360] width 105 height 21
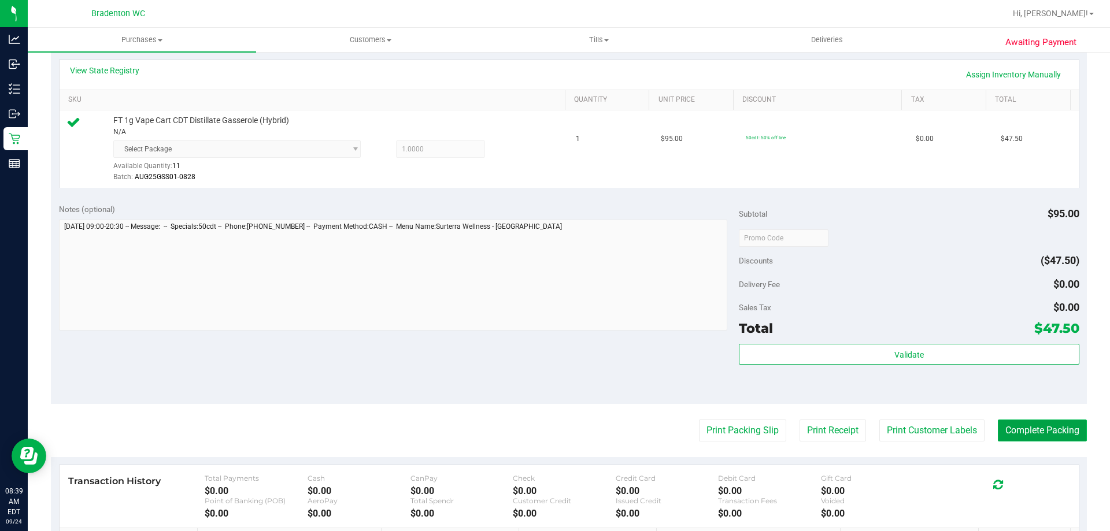
click at [998, 430] on button "Complete Packing" at bounding box center [1042, 431] width 89 height 22
